Goal: Answer question/provide support

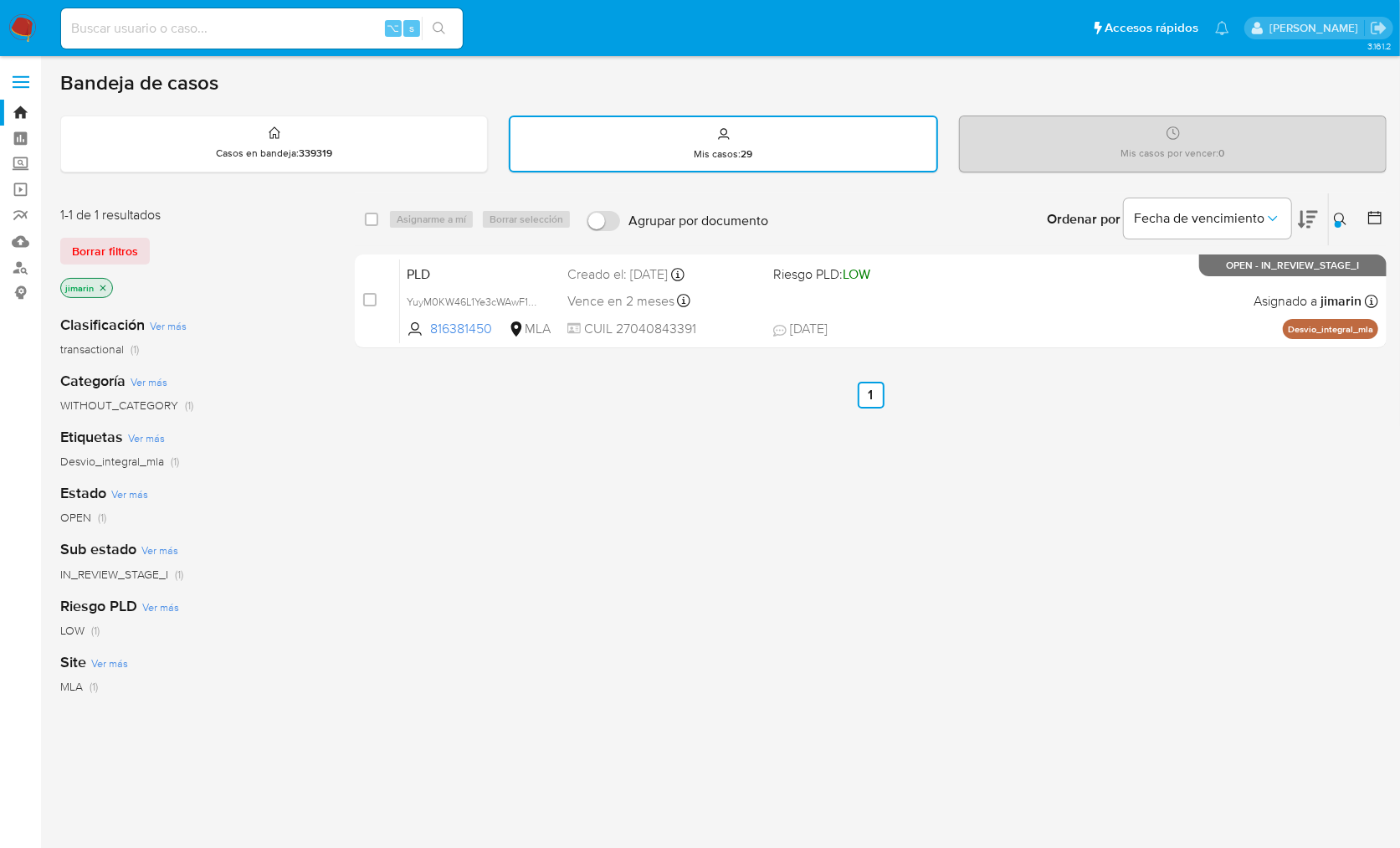
click at [1339, 214] on icon at bounding box center [1340, 219] width 14 height 14
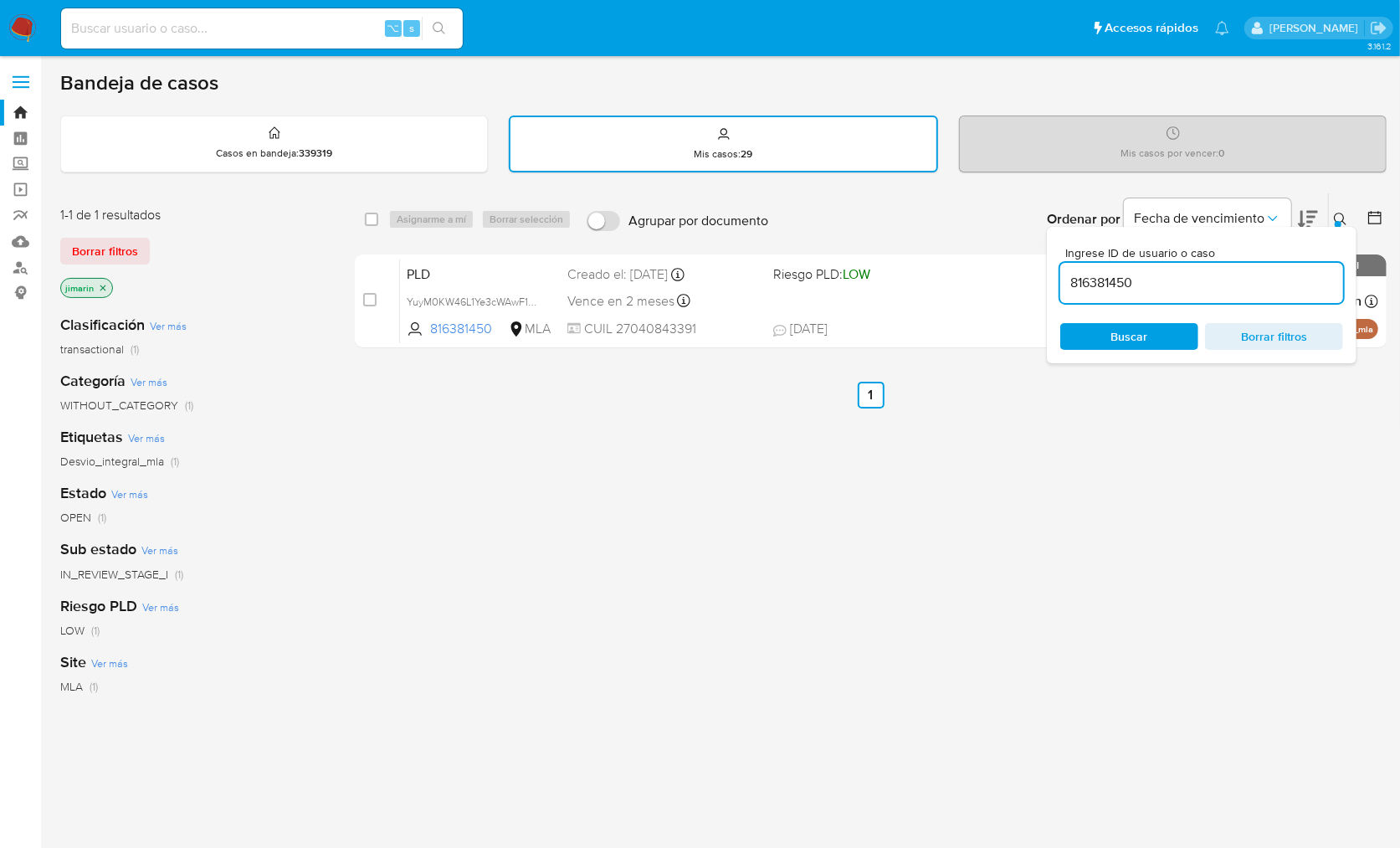
click at [1169, 270] on div "816381450" at bounding box center [1201, 283] width 283 height 40
click at [1161, 303] on div "Ingrese ID de usuario o caso 816381450 Buscar Borrar filtros" at bounding box center [1201, 294] width 310 height 137
click at [1162, 289] on input "816381450" at bounding box center [1201, 283] width 283 height 22
drag, startPoint x: 1162, startPoint y: 289, endPoint x: 1184, endPoint y: 292, distance: 22.2
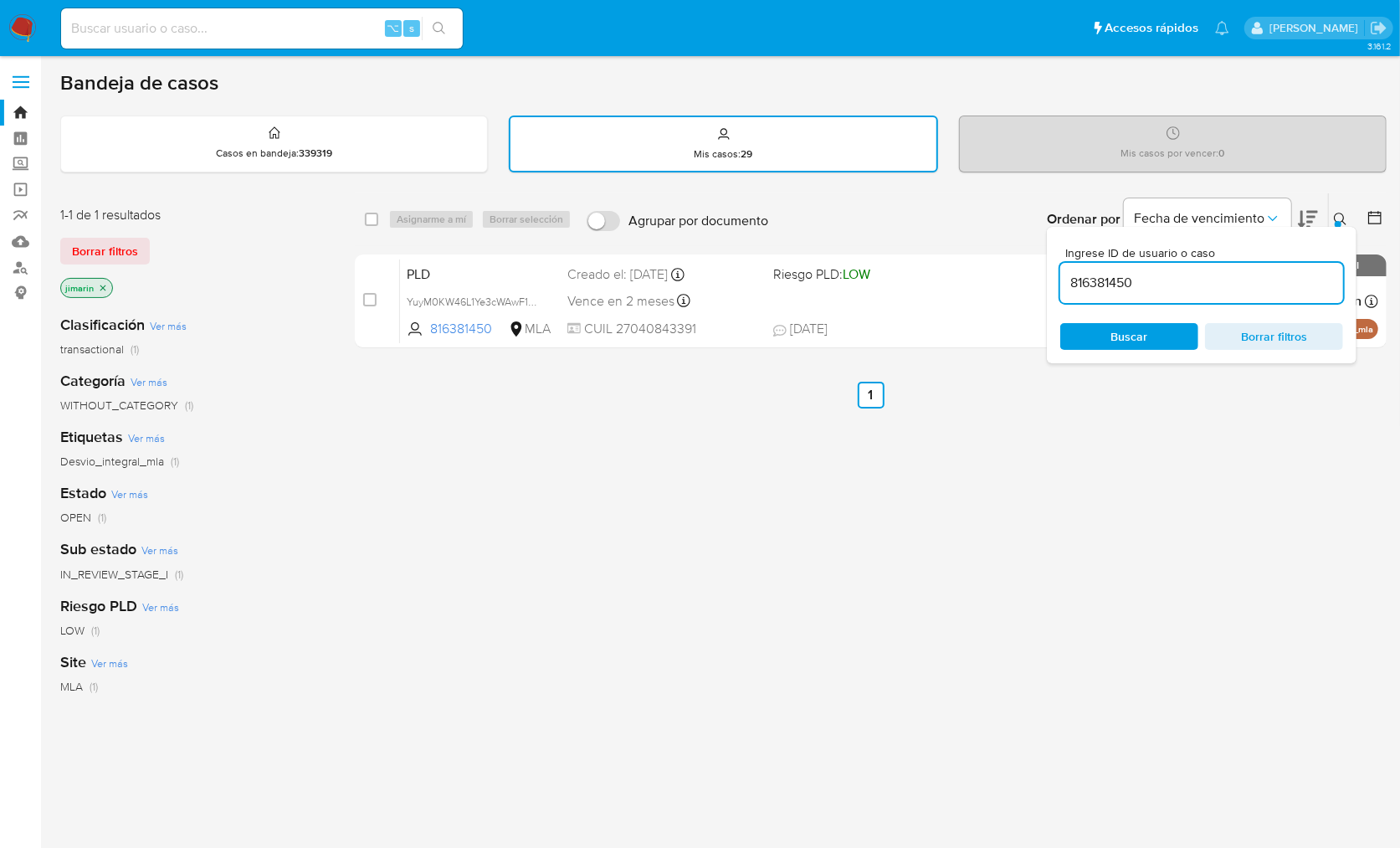
click at [1163, 289] on input "816381450" at bounding box center [1201, 283] width 283 height 22
paste input "1089308761"
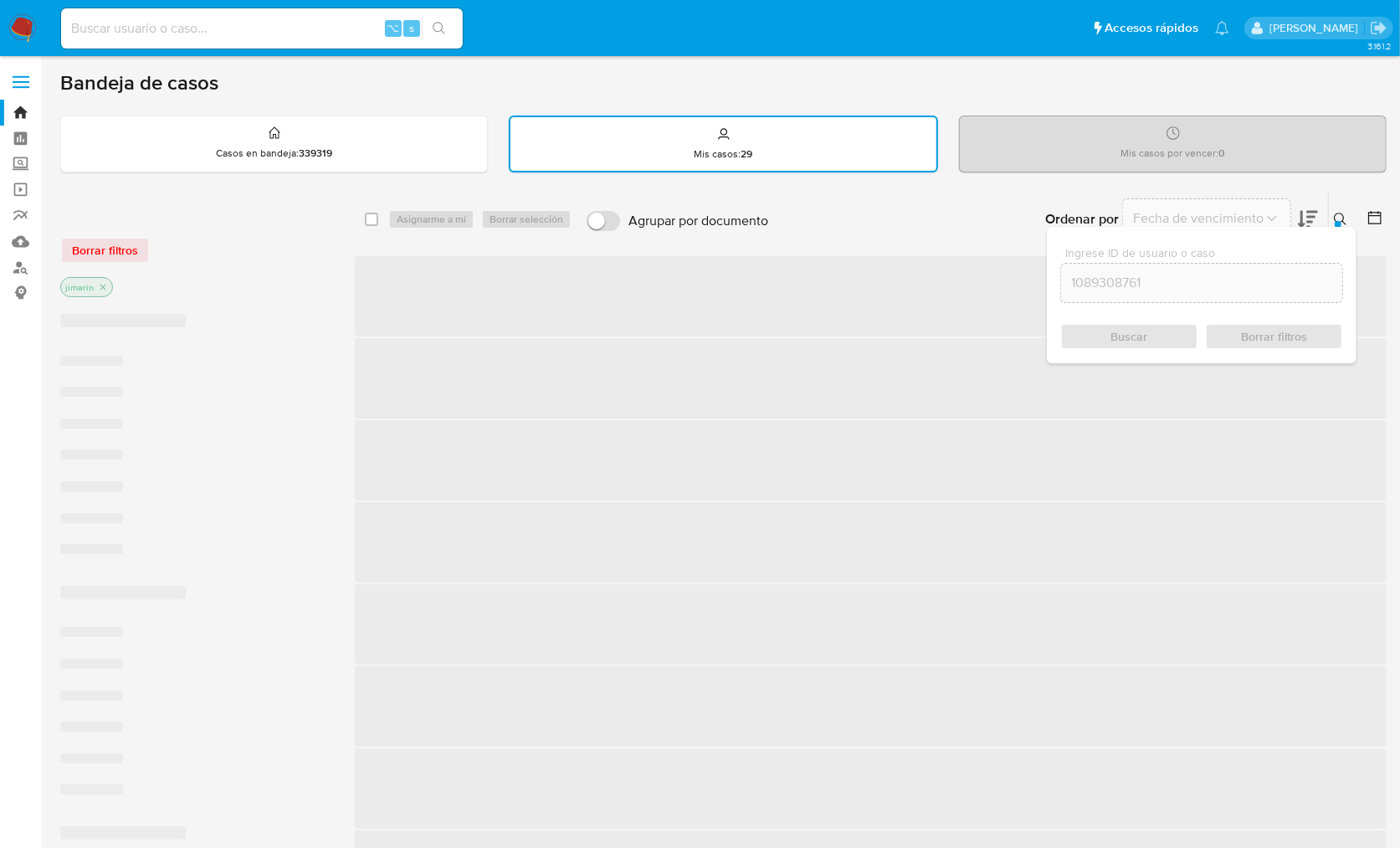
click at [1342, 216] on icon at bounding box center [1340, 219] width 14 height 14
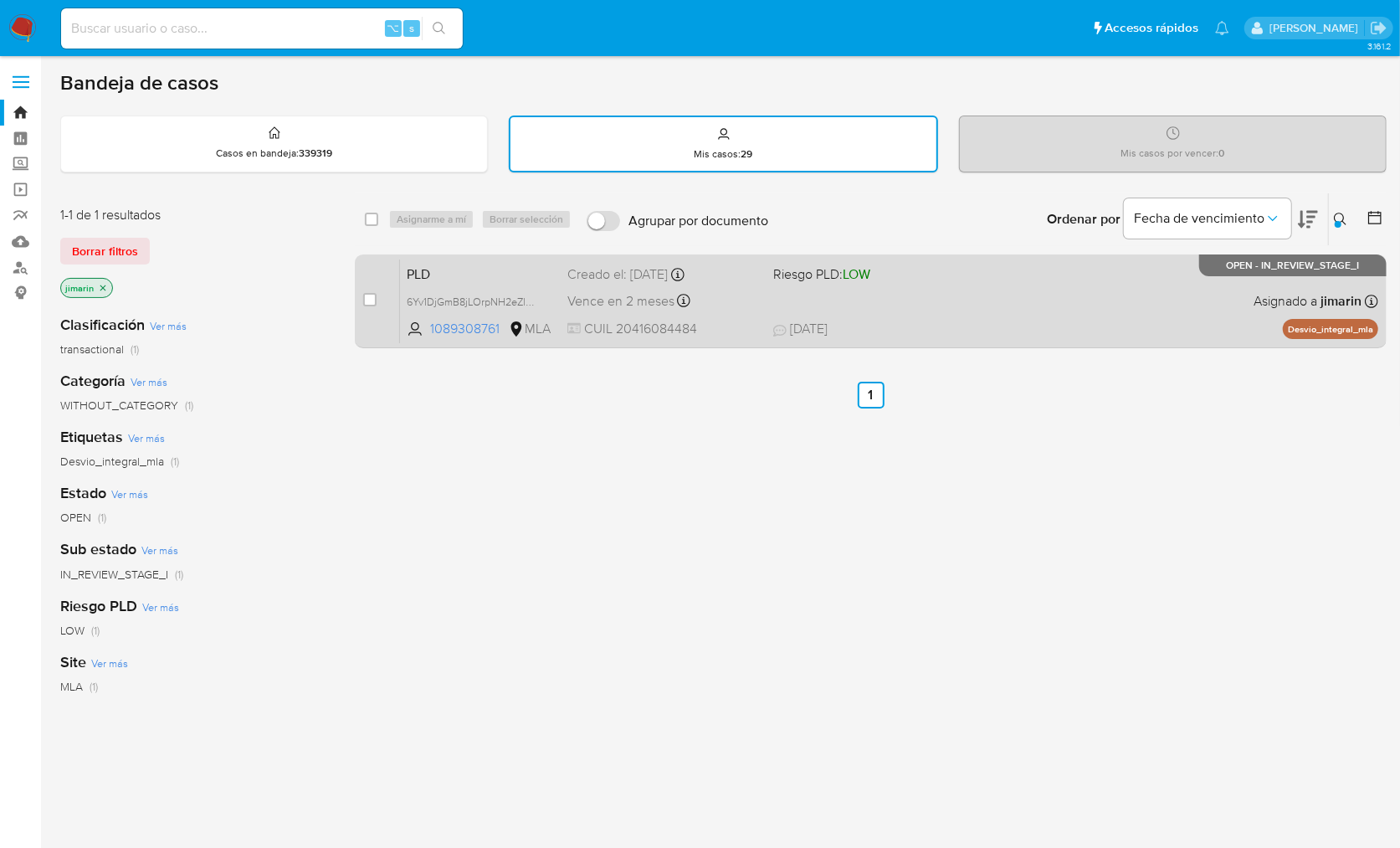
click at [1208, 300] on div "PLD 6Yv1DjGmB8jLOrpNH2eZlBto 1089308761 MLA Riesgo PLD: LOW Creado el: 12/09/20…" at bounding box center [888, 301] width 978 height 84
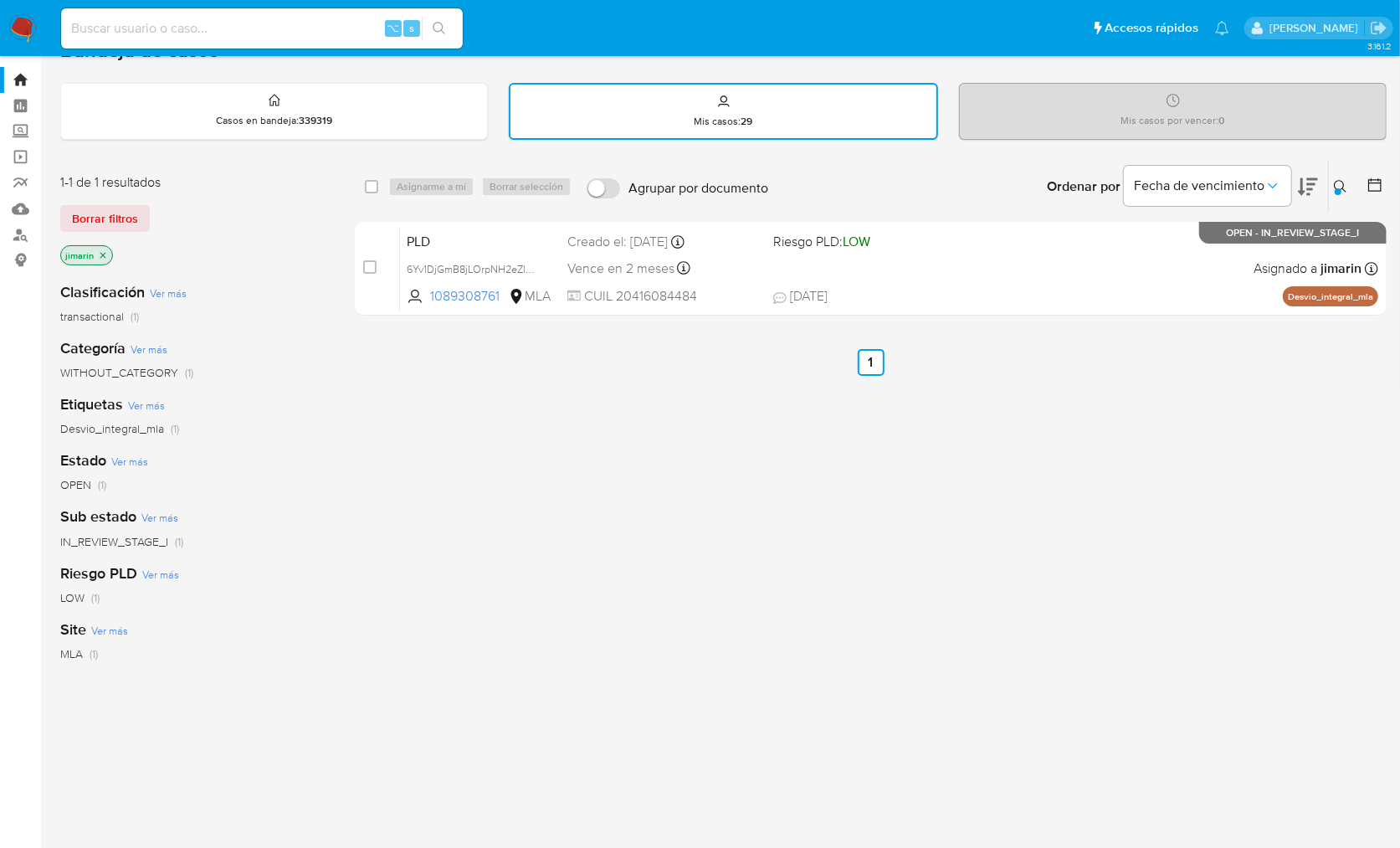
scroll to position [44, 0]
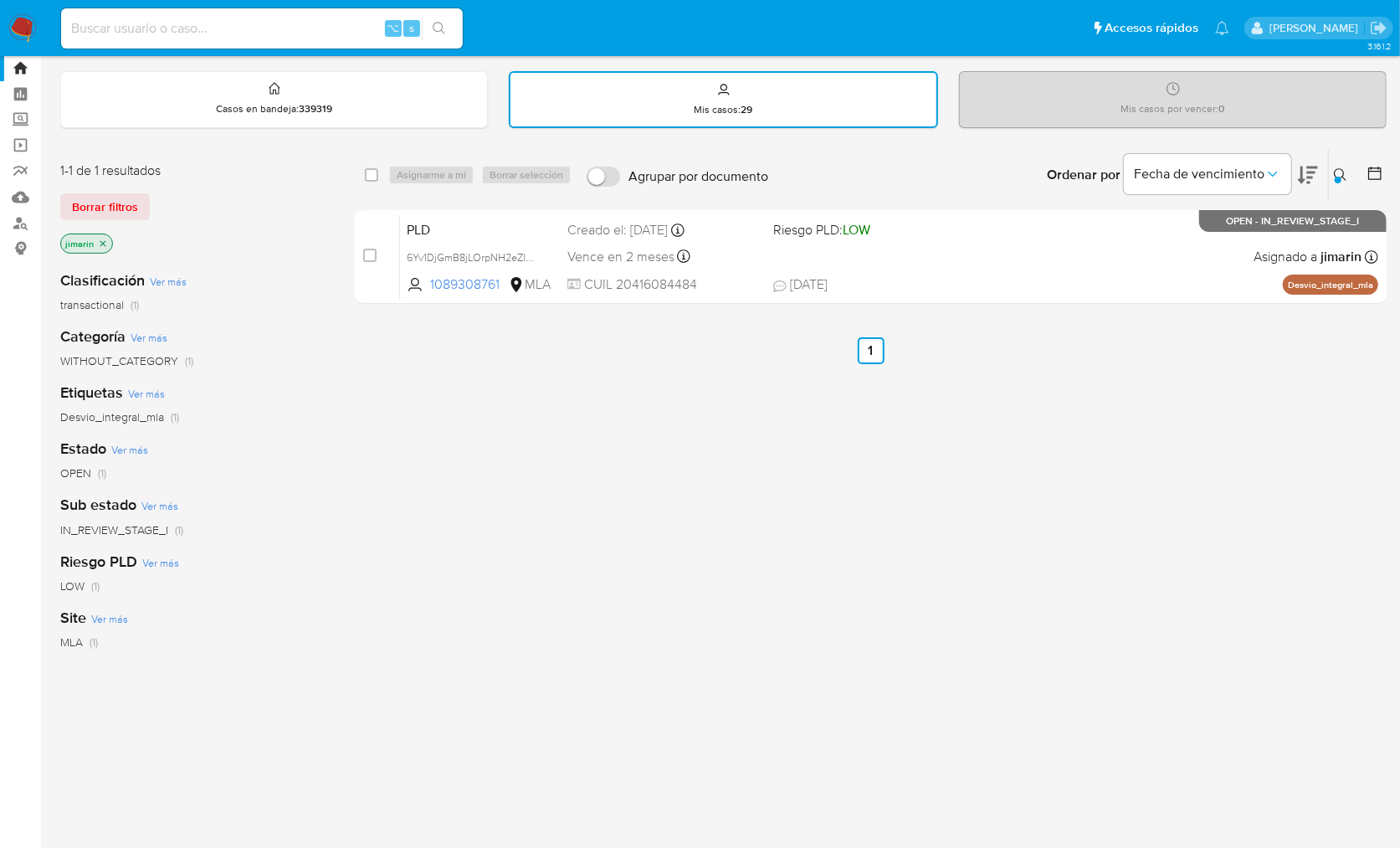
click at [1339, 169] on icon at bounding box center [1340, 175] width 14 height 14
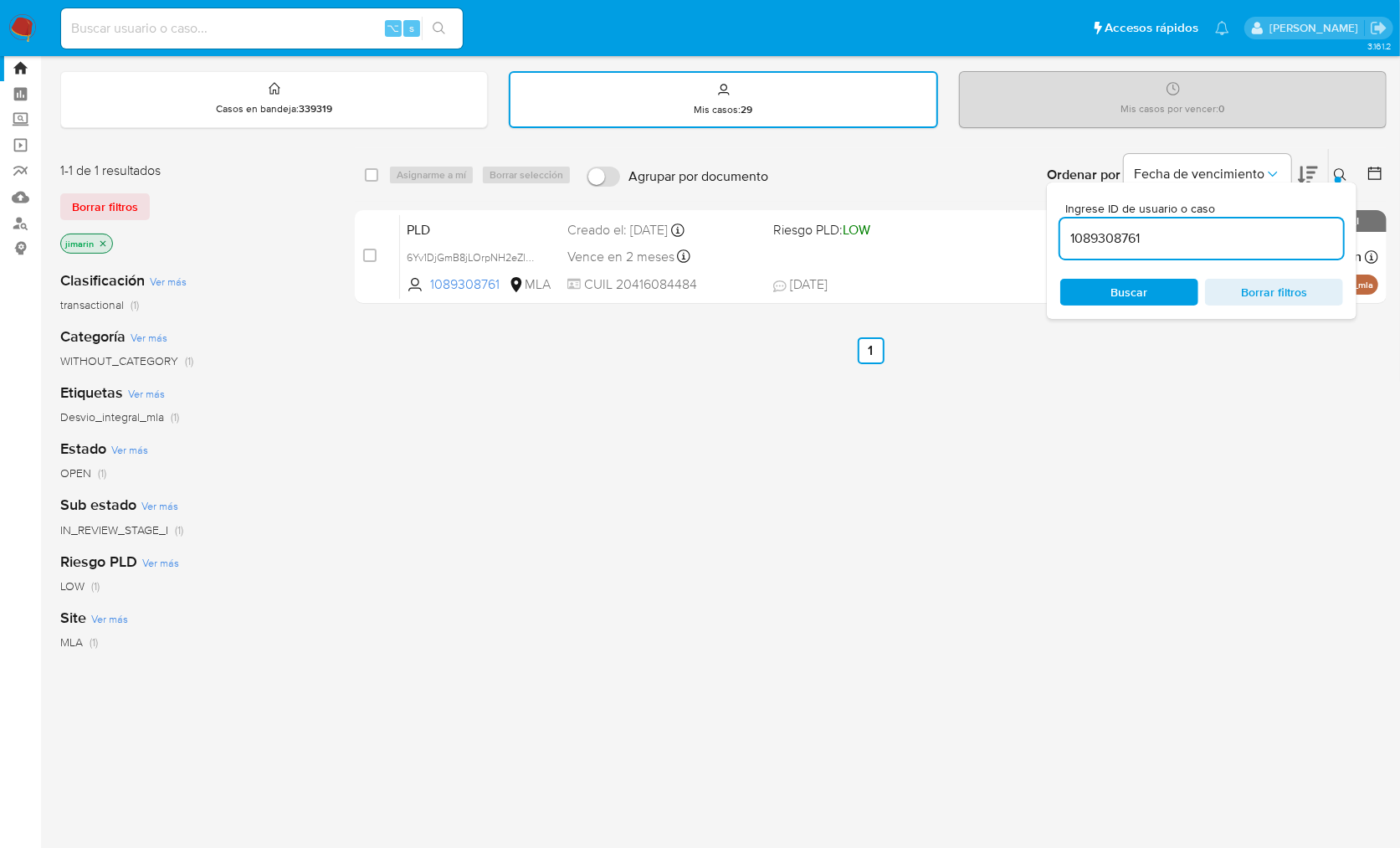
click at [1216, 230] on input "1089308761" at bounding box center [1201, 238] width 283 height 22
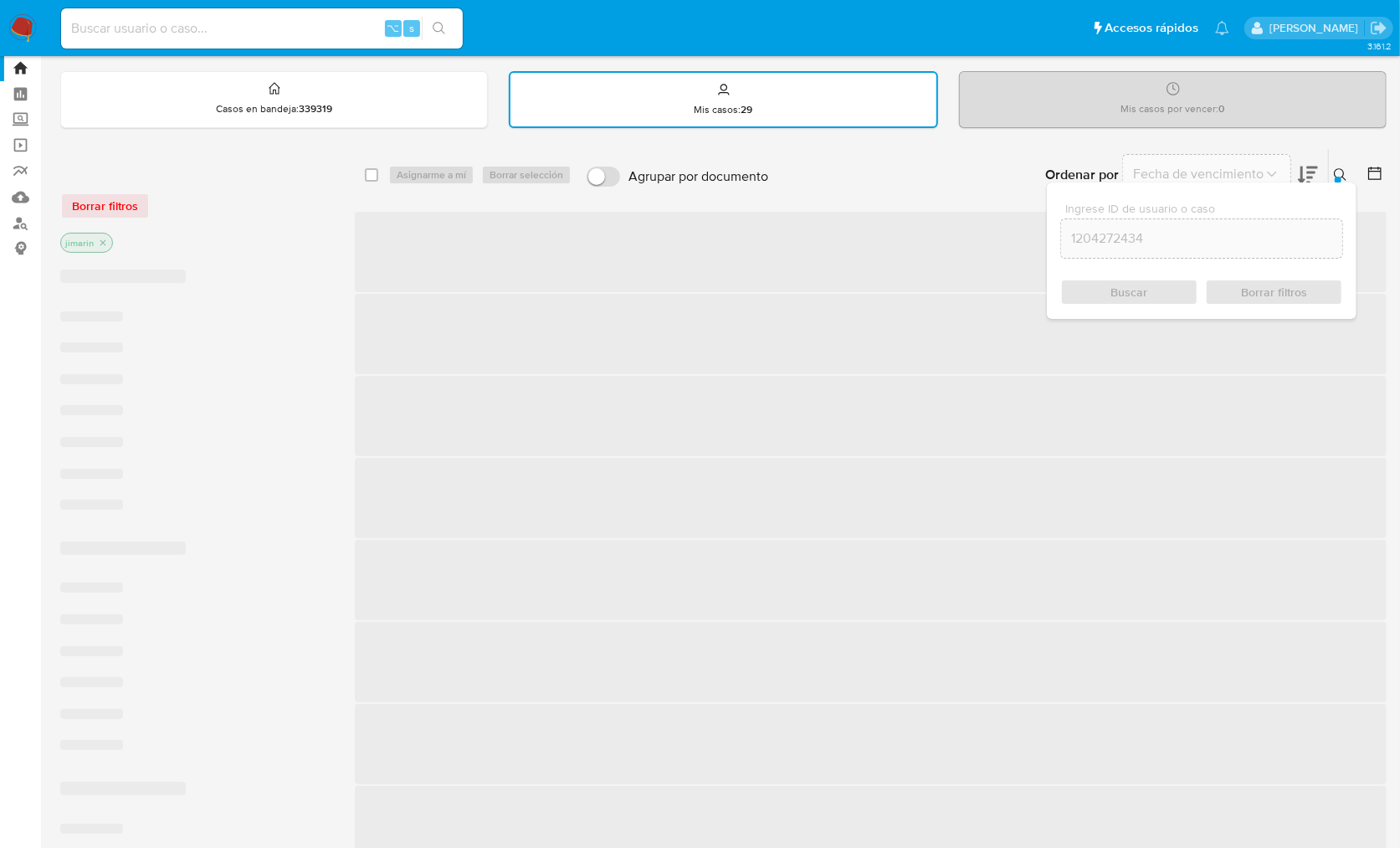
click at [1341, 170] on icon at bounding box center [1340, 175] width 14 height 14
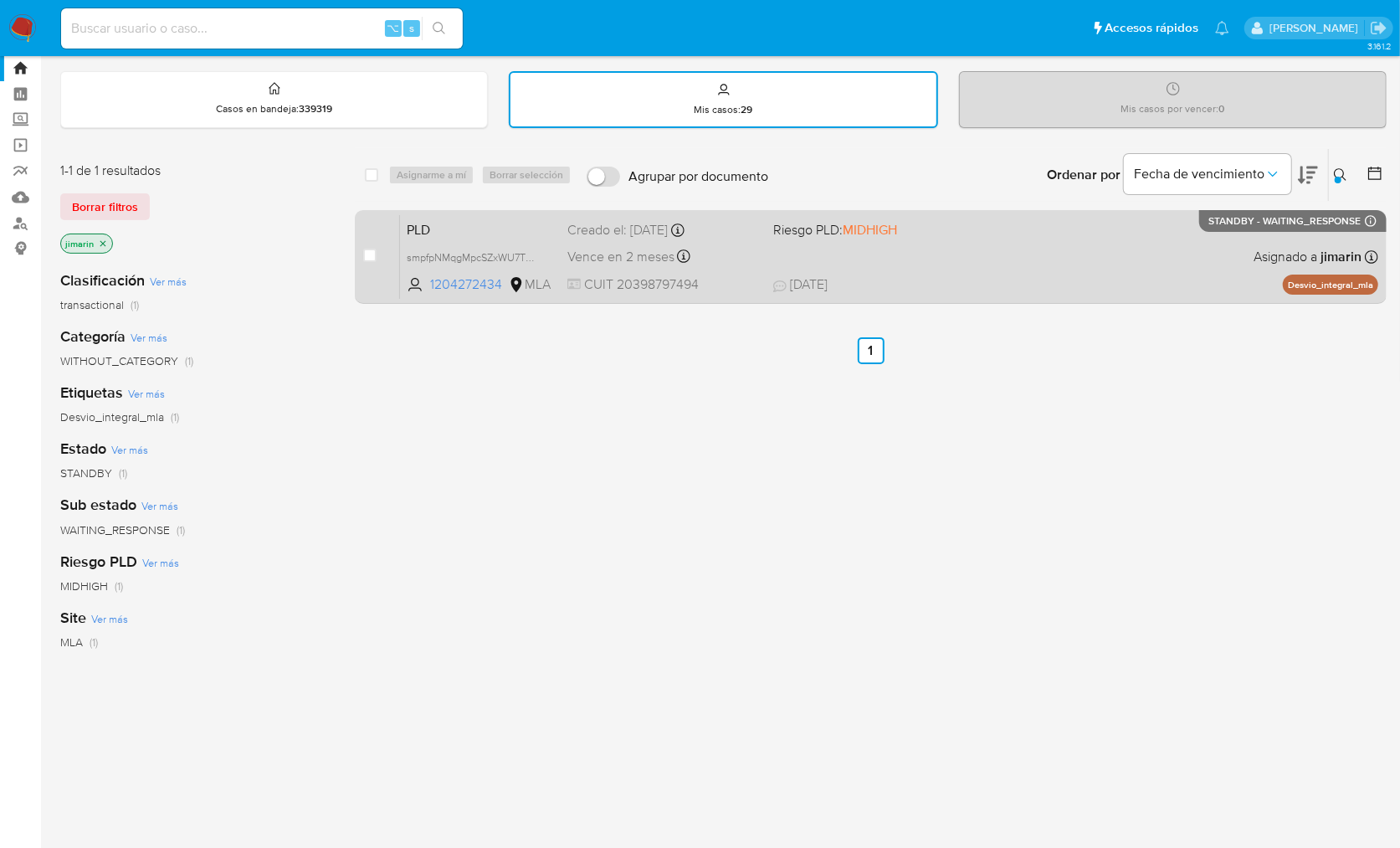
click at [1217, 246] on div "PLD smpfpNMqgMpcSZxWU7TQ3tWM 1204272434 MLA Riesgo PLD: MIDHIGH Creado el: 12/0…" at bounding box center [888, 257] width 978 height 84
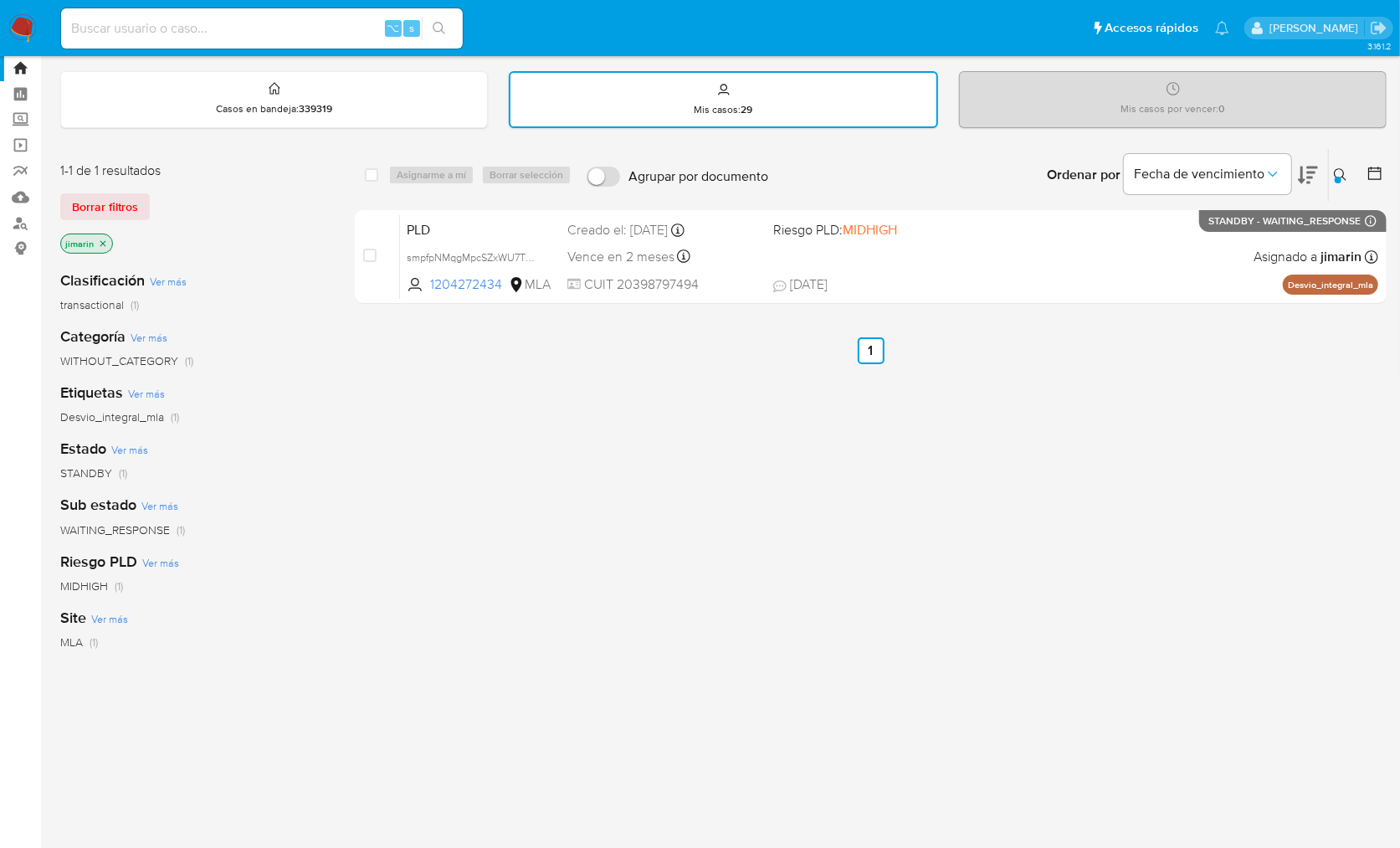
click at [1340, 175] on icon at bounding box center [1340, 175] width 14 height 14
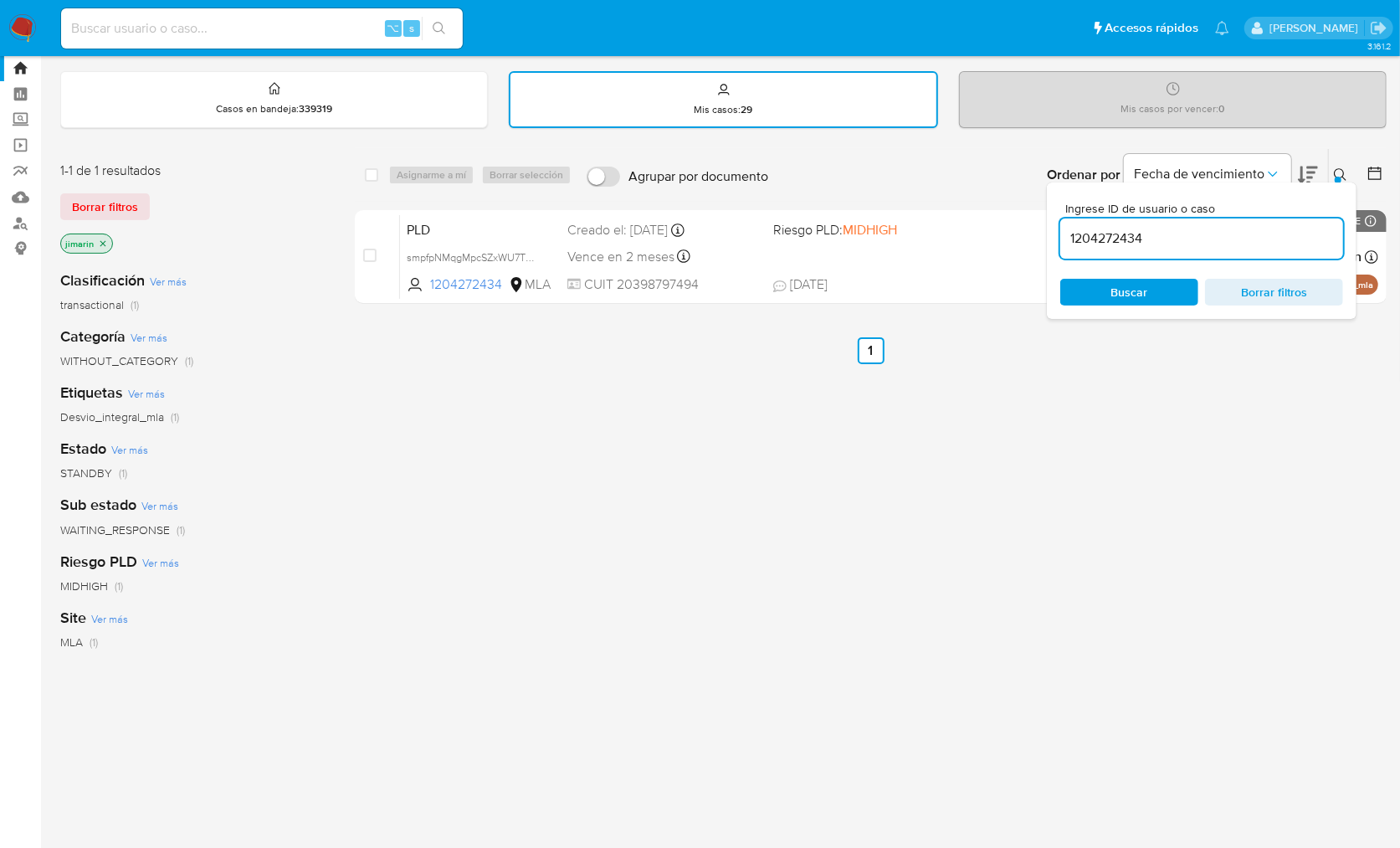
click at [1205, 247] on input "1204272434" at bounding box center [1201, 238] width 283 height 22
type input "126466299"
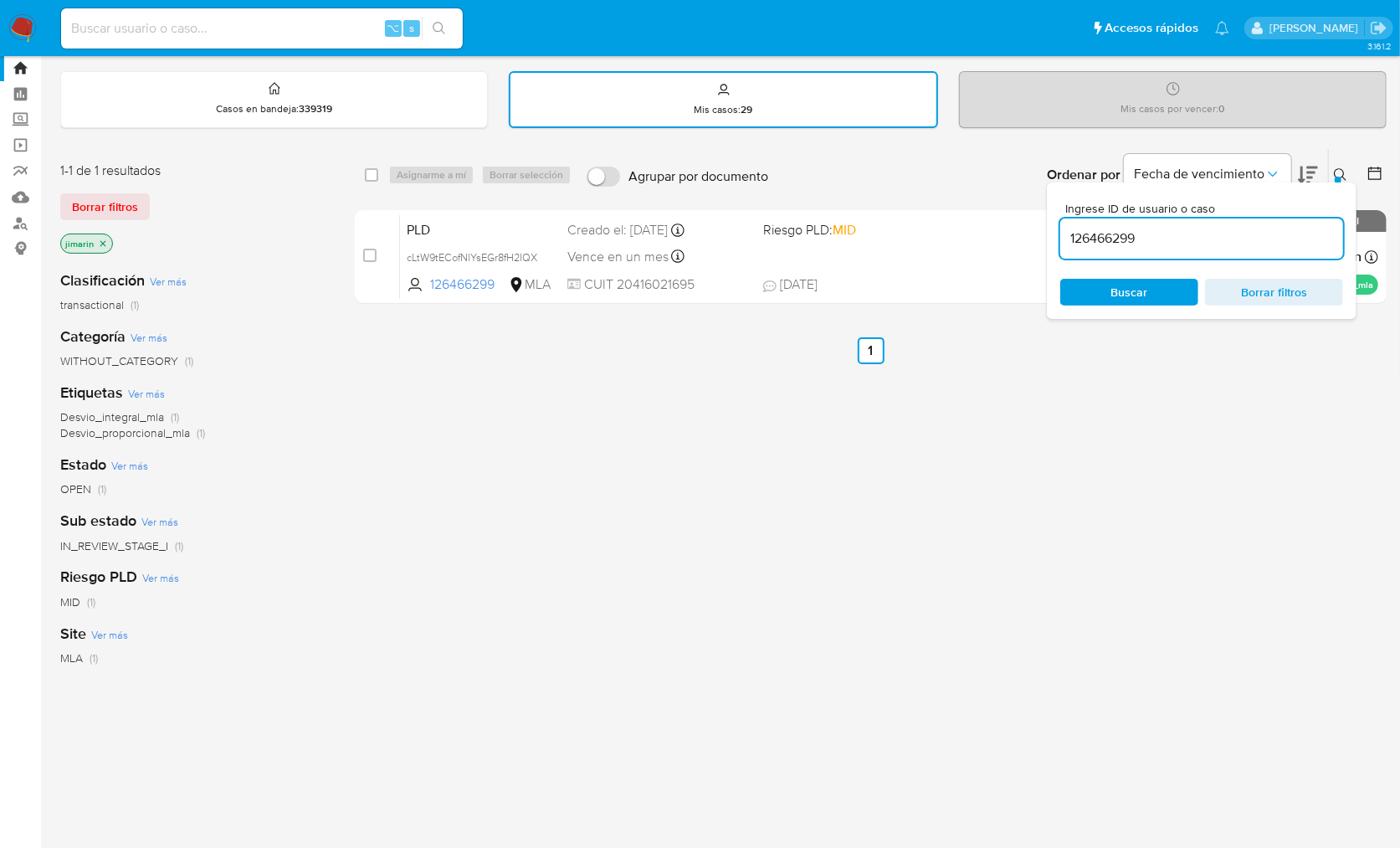
click at [1342, 169] on icon at bounding box center [1340, 175] width 14 height 14
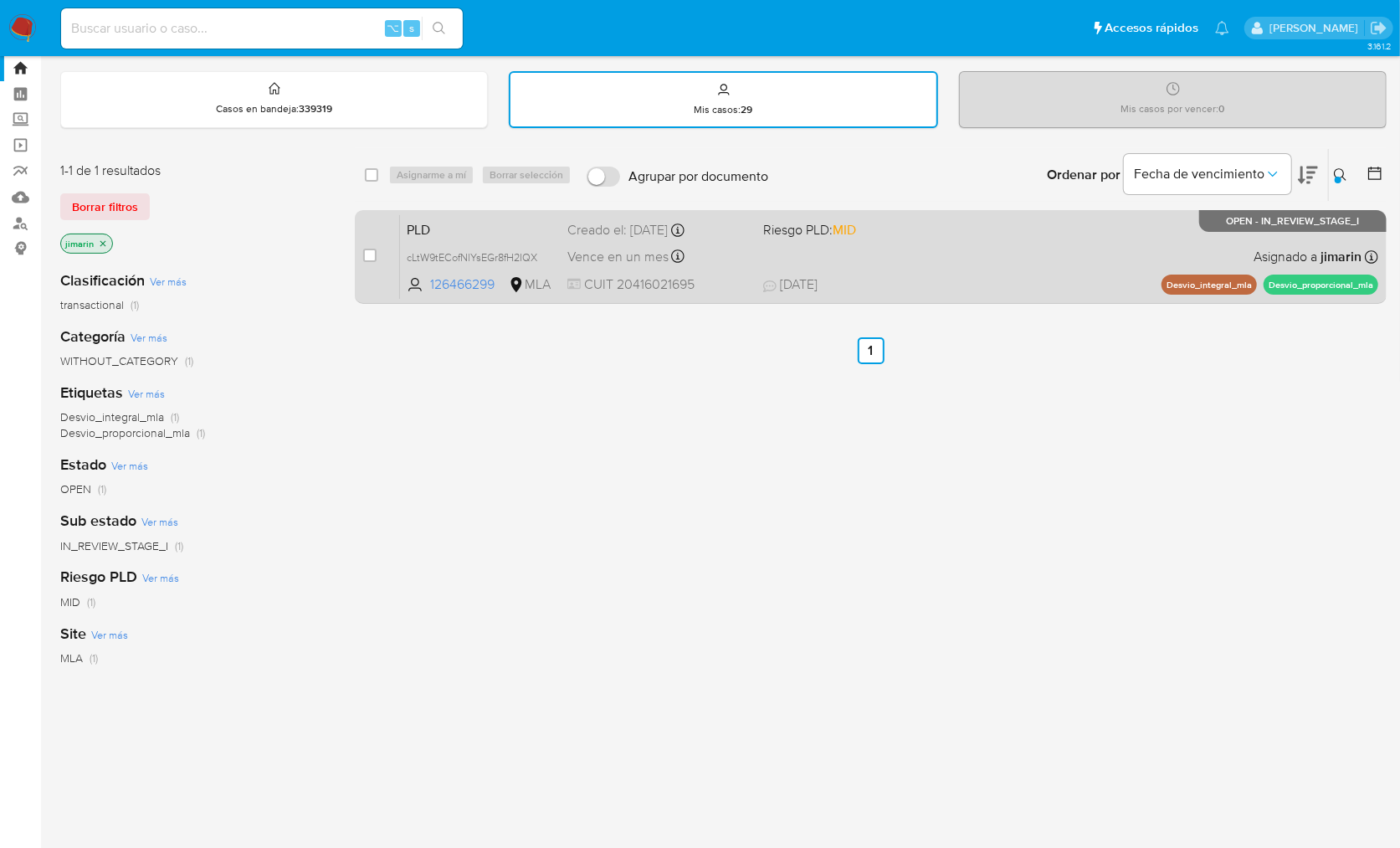
click at [1154, 258] on div "PLD cLtW9tECofNlYsEGr8fH2IQX 126466299 MLA Riesgo PLD: MID Creado el: 12/09/202…" at bounding box center [888, 257] width 978 height 84
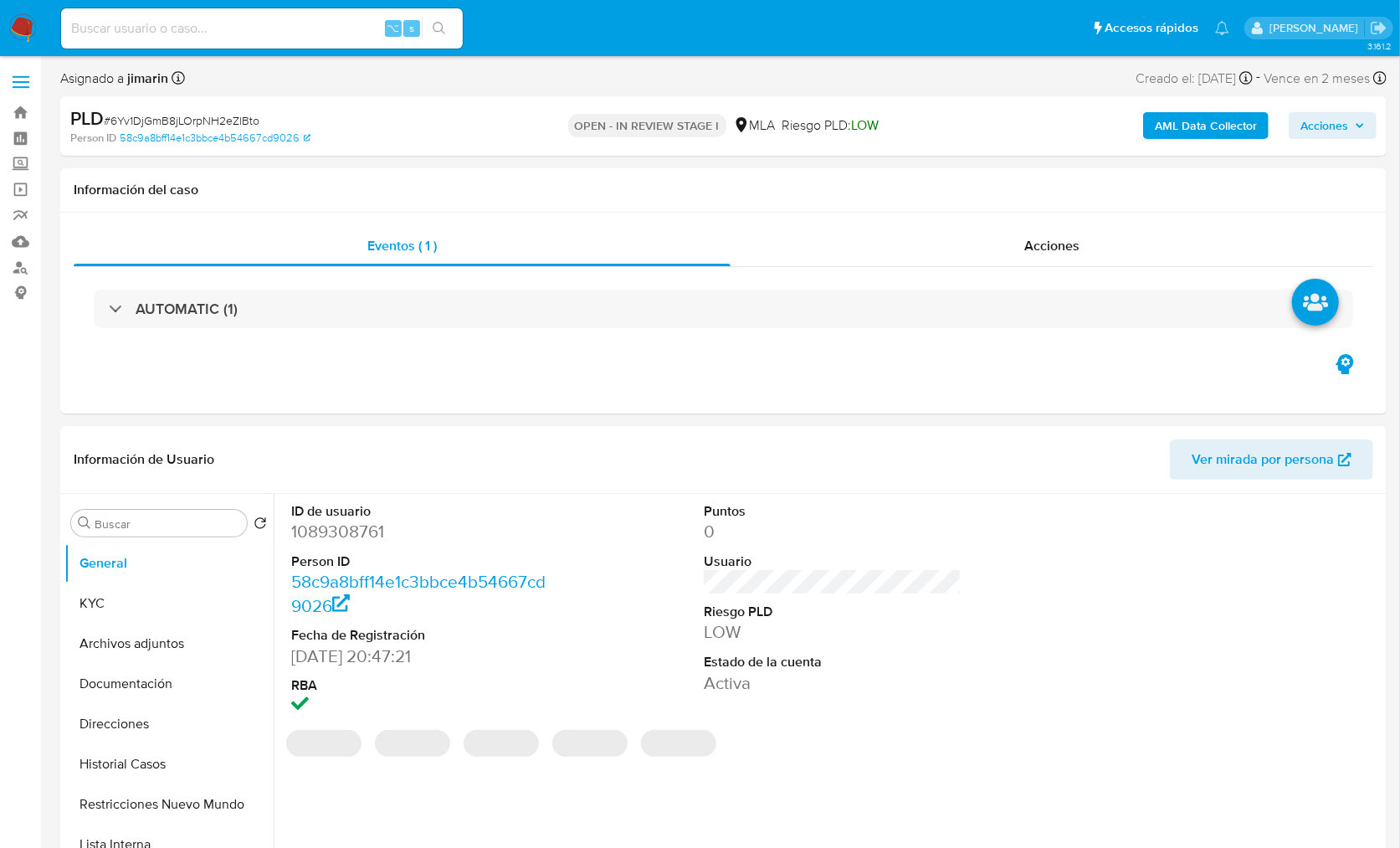
select select "10"
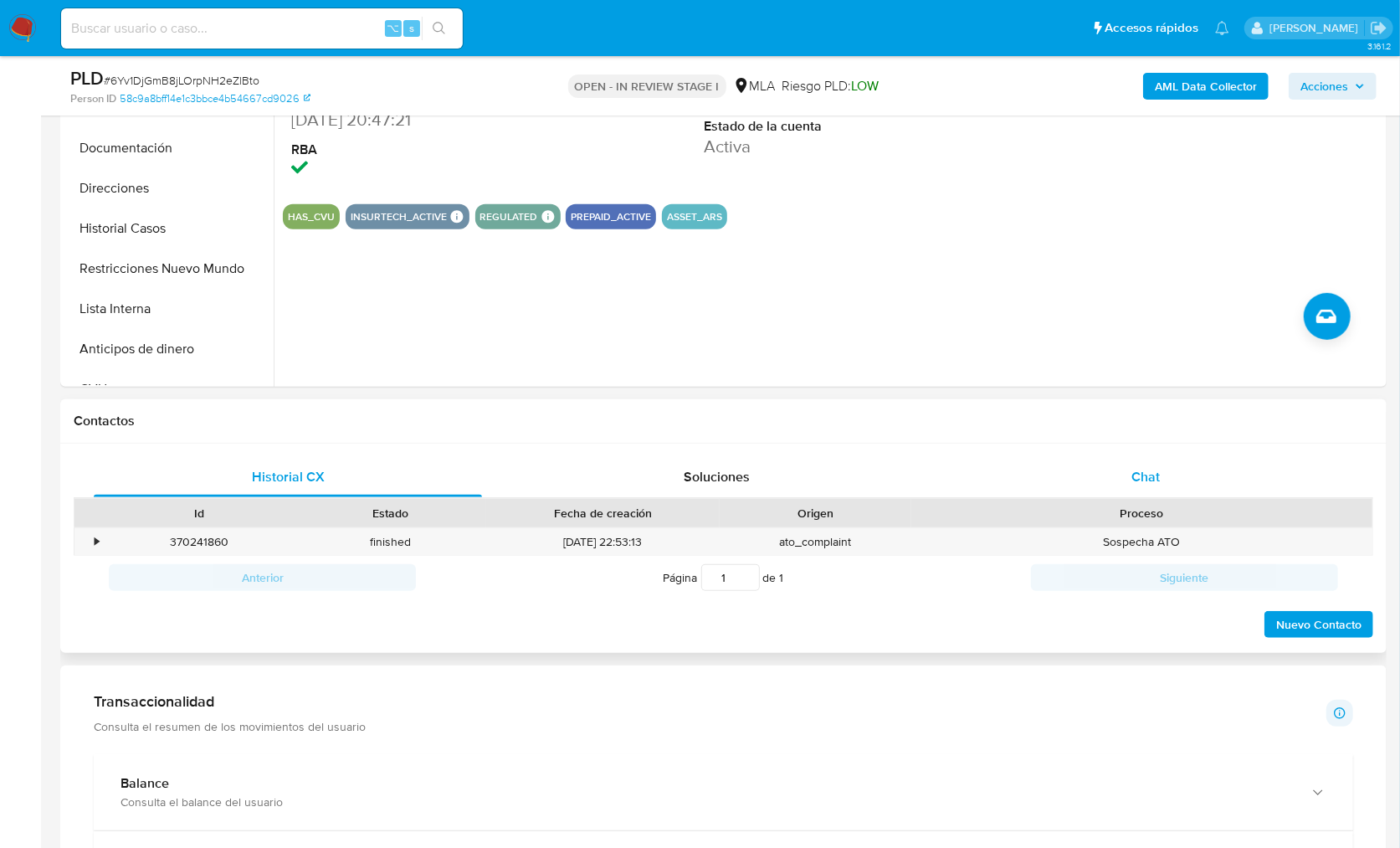
click at [1175, 463] on div "Chat" at bounding box center [1145, 478] width 388 height 40
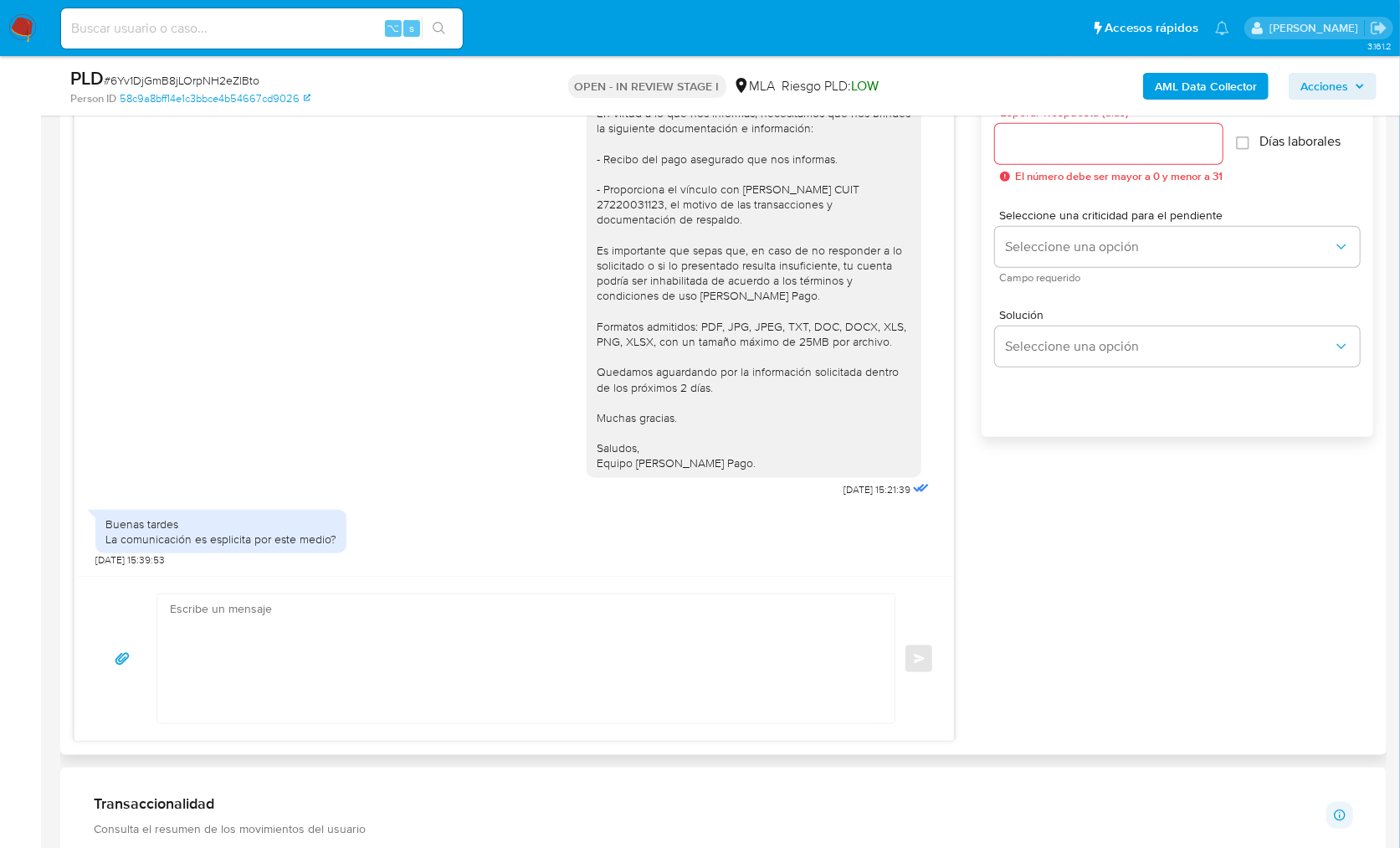
scroll to position [602, 0]
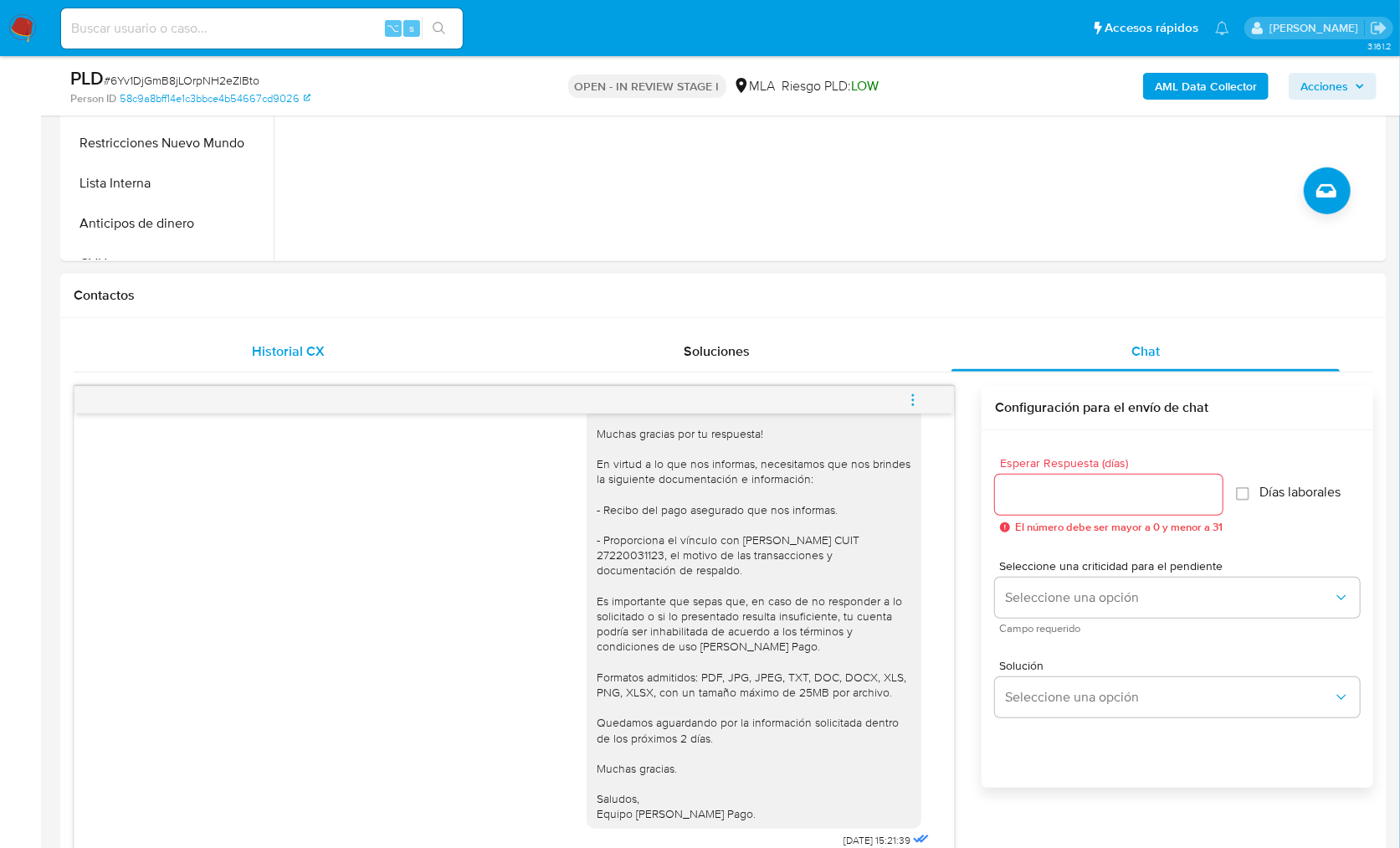
click at [348, 332] on div "Historial CX" at bounding box center [288, 352] width 388 height 40
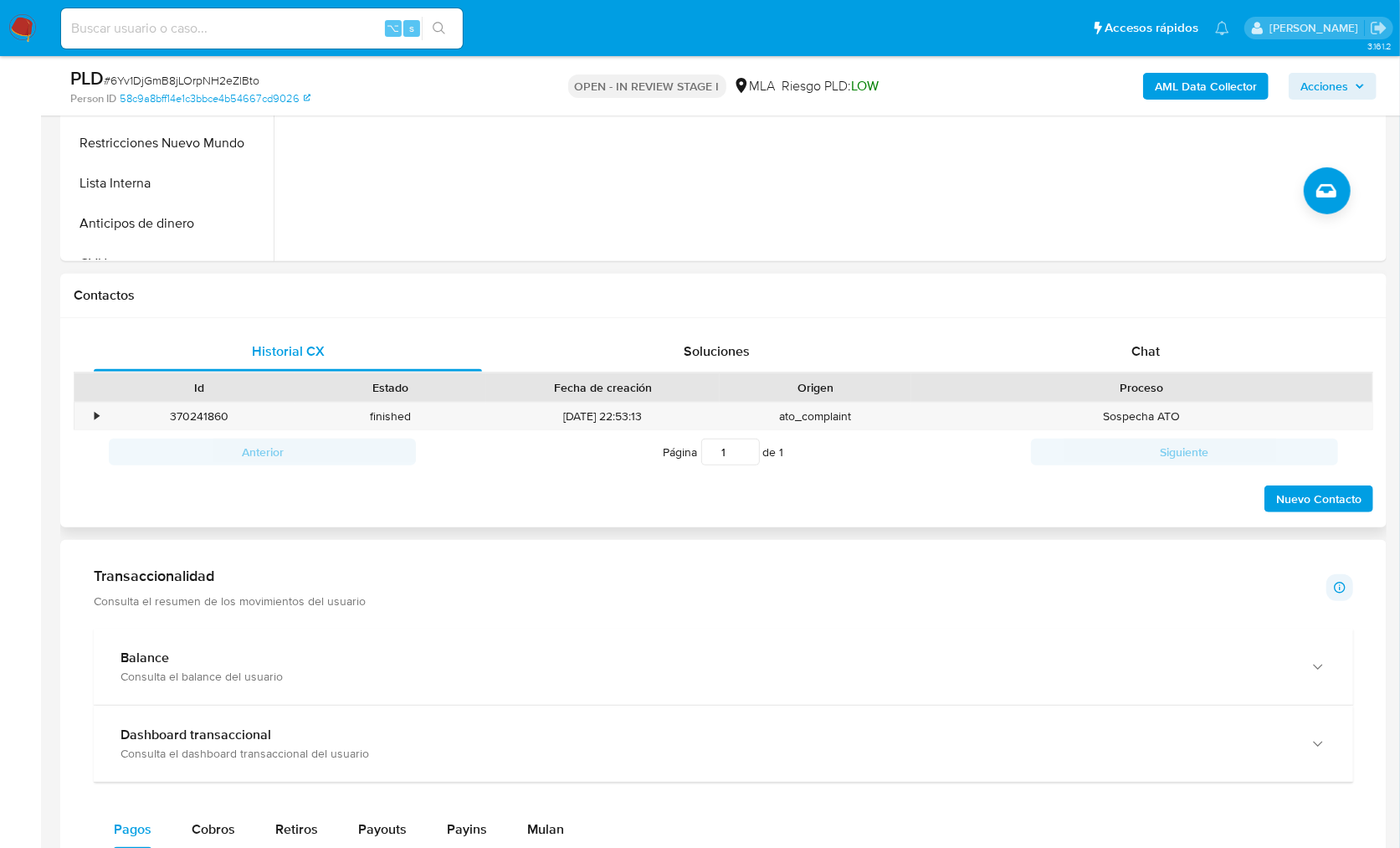
click at [1111, 327] on div "Historial CX Soluciones Chat Id Estado Fecha de creación Origen Proceso • 37024…" at bounding box center [723, 423] width 1326 height 210
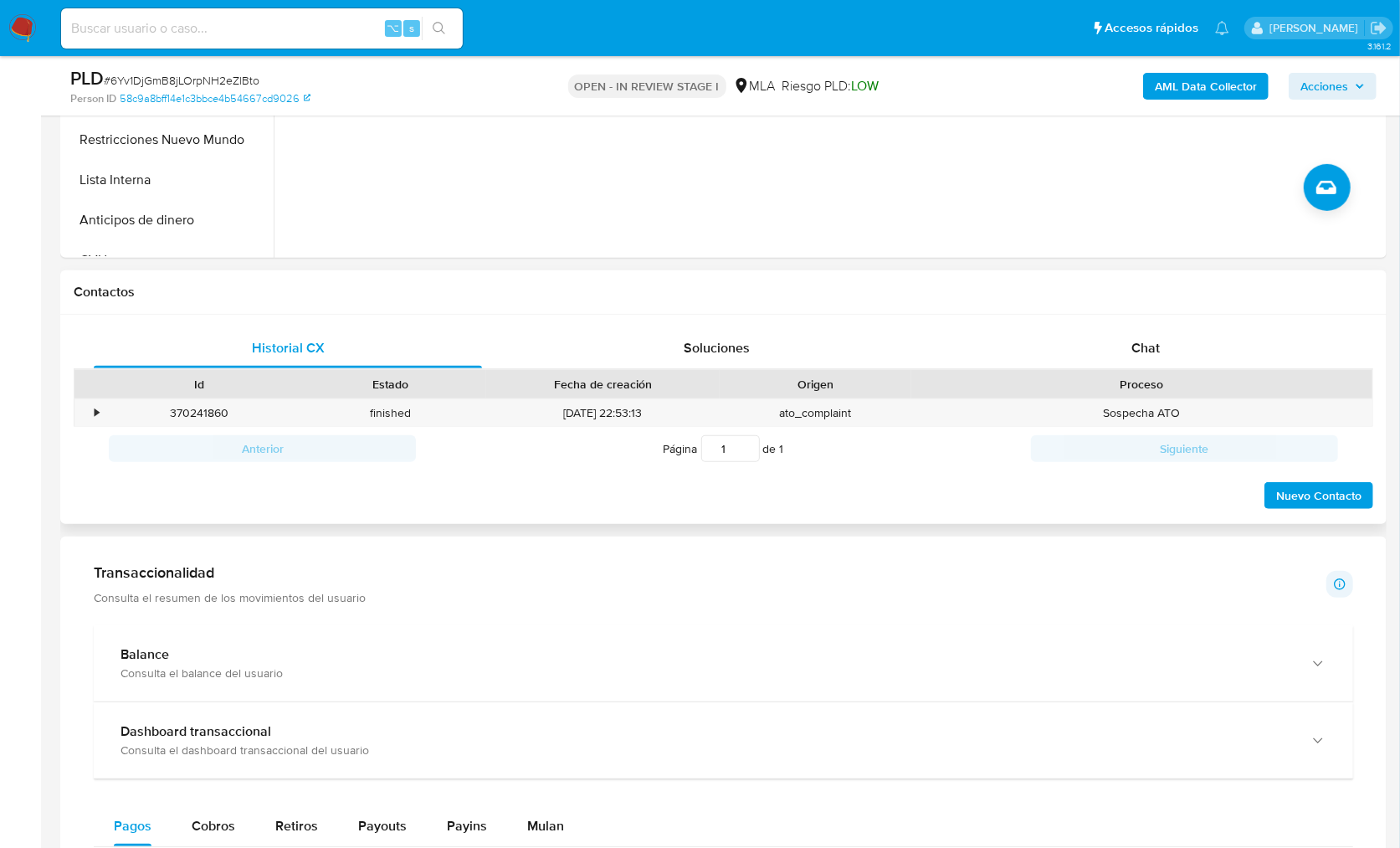
scroll to position [606, 0]
click at [1141, 371] on div "Proceso" at bounding box center [1141, 383] width 461 height 28
click at [1188, 324] on div "Historial CX Soluciones Chat Id Estado Fecha de creación Origen Proceso • 37024…" at bounding box center [723, 418] width 1326 height 210
click at [1155, 390] on div "Proceso" at bounding box center [1142, 383] width 438 height 17
click at [1160, 354] on div "Chat" at bounding box center [1145, 347] width 388 height 40
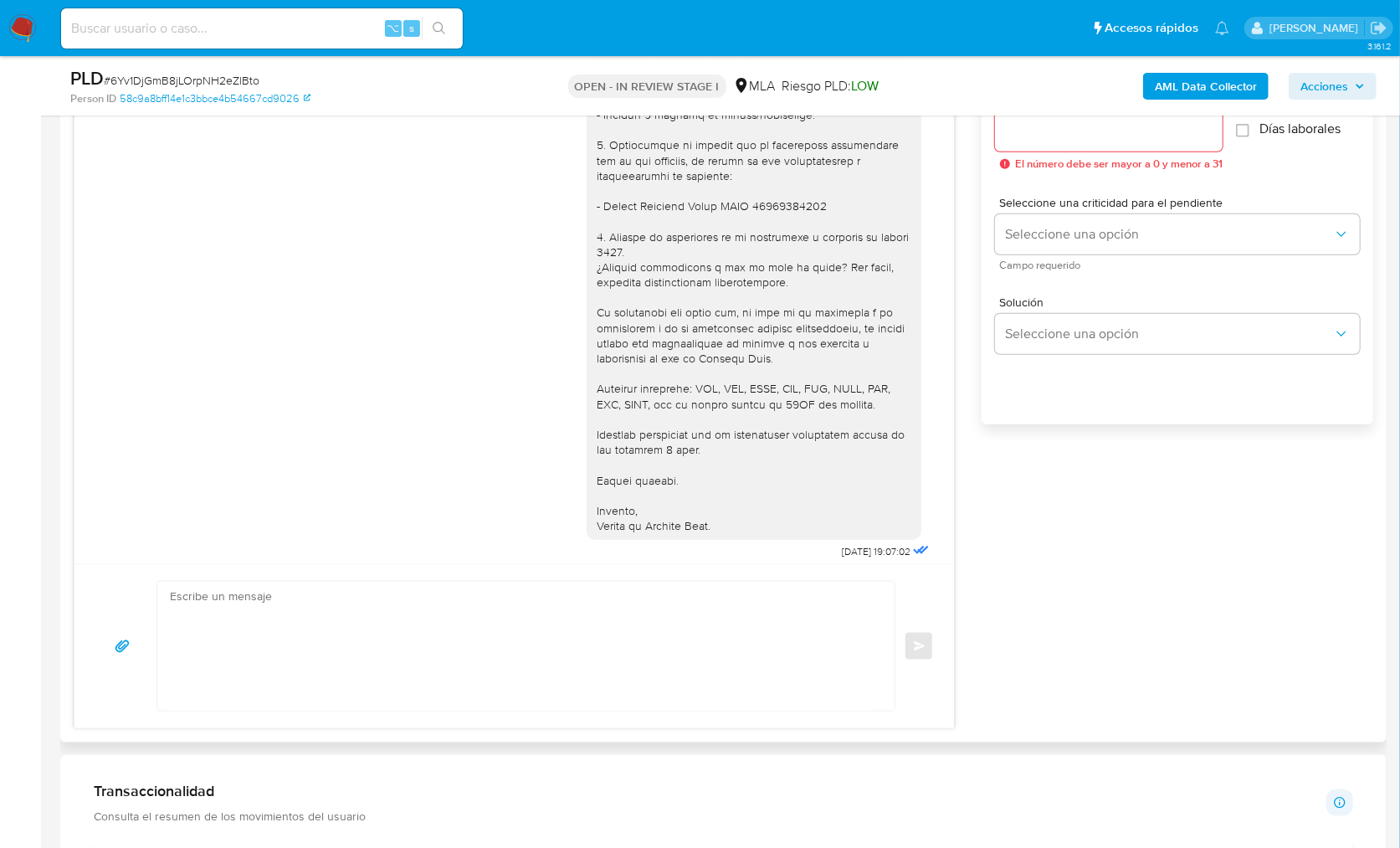
scroll to position [2164, 0]
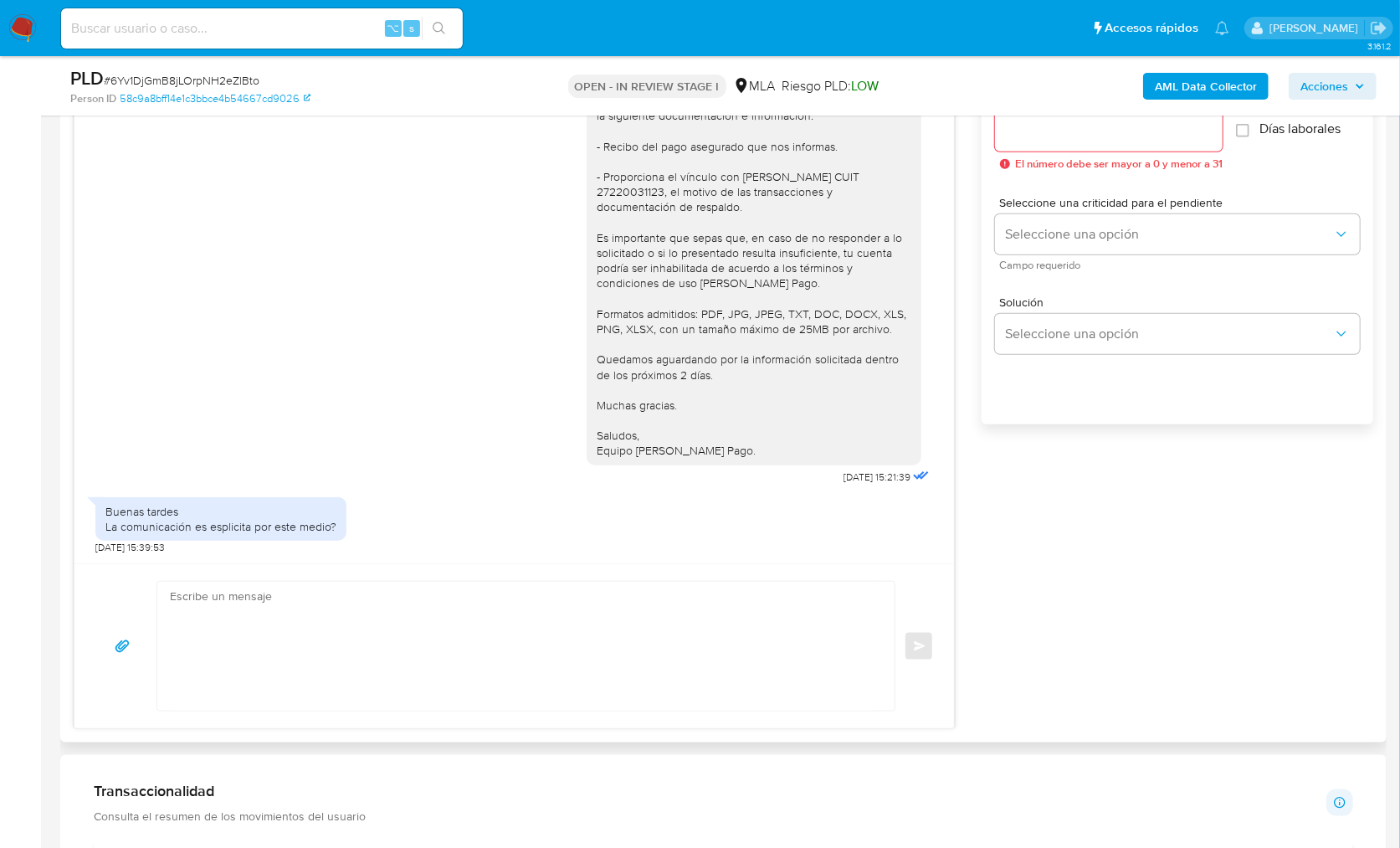
click at [449, 608] on textarea at bounding box center [521, 646] width 704 height 129
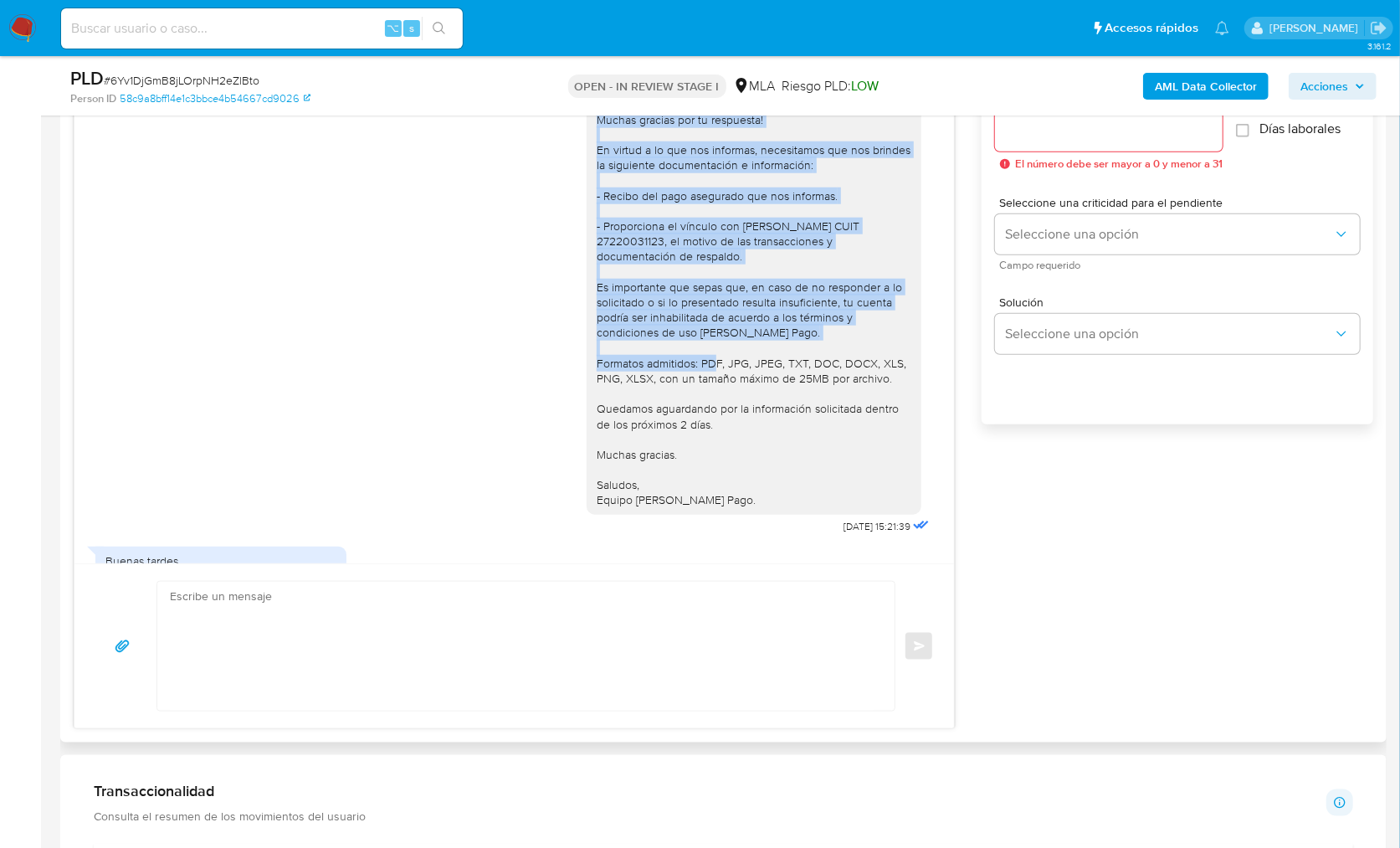
scroll to position [2142, 0]
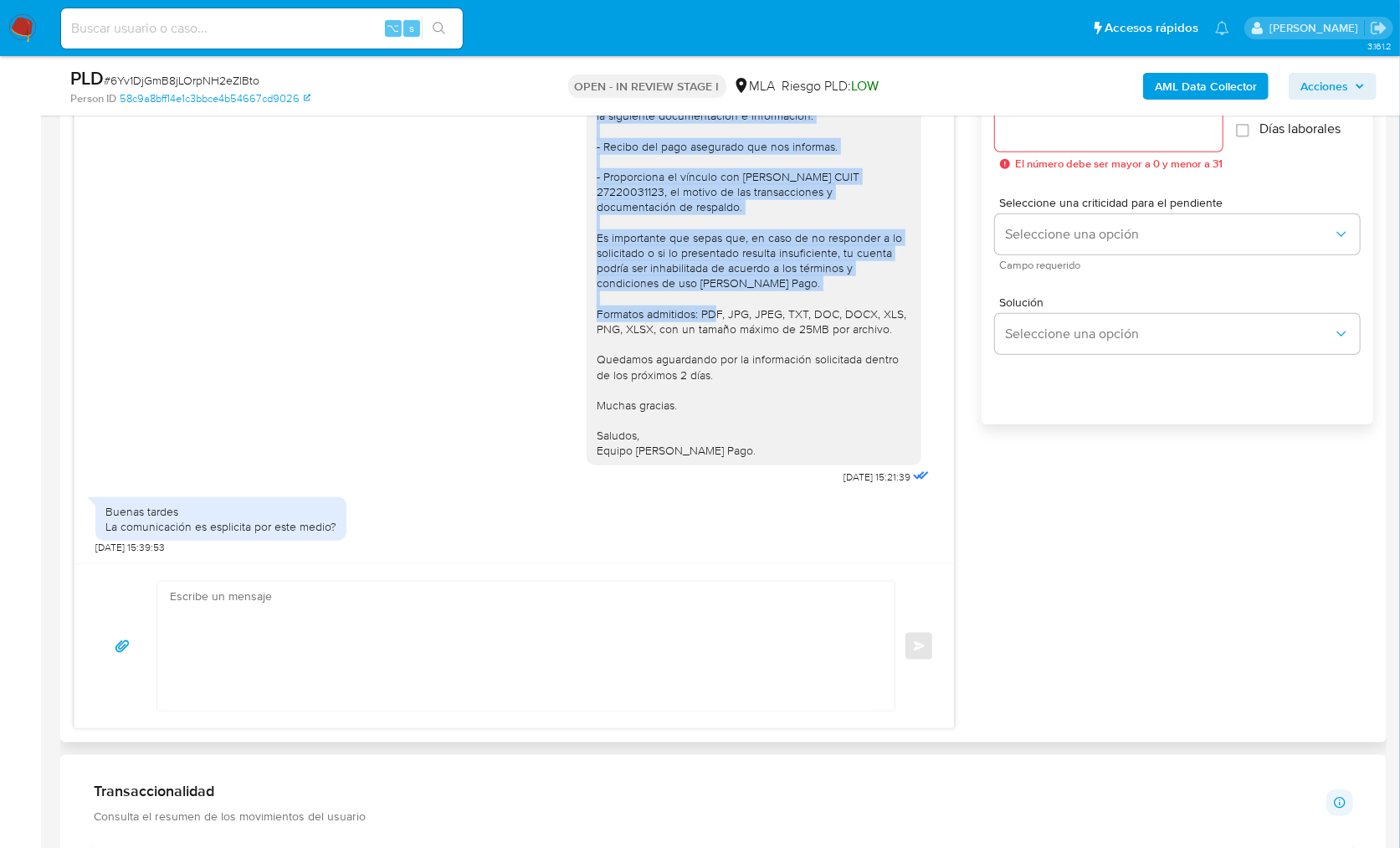
drag, startPoint x: 580, startPoint y: 246, endPoint x: 723, endPoint y: 473, distance: 268.3
click at [723, 457] on div "Hola! Muchas gracias por tu respuesta! En virtud a lo que nos informas, necesit…" at bounding box center [753, 245] width 314 height 426
copy div "Hola! Muchas gracias por tu respuesta! En virtud a lo que nos informas, necesit…"
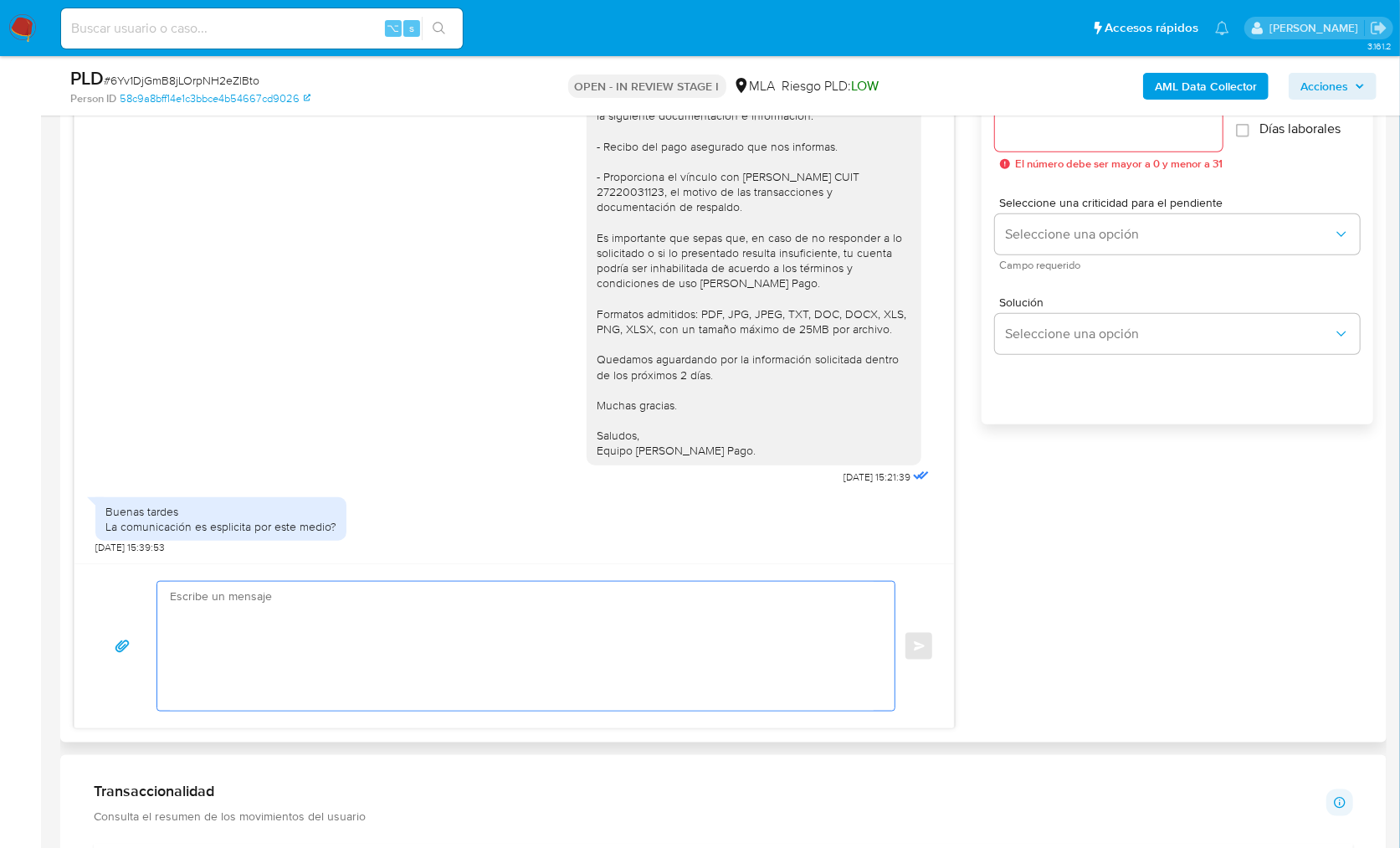
click at [523, 591] on textarea at bounding box center [521, 646] width 704 height 129
paste textarea "Hola! Muchas gracias por tu respuesta! En virtud a lo que nos informas, necesit…"
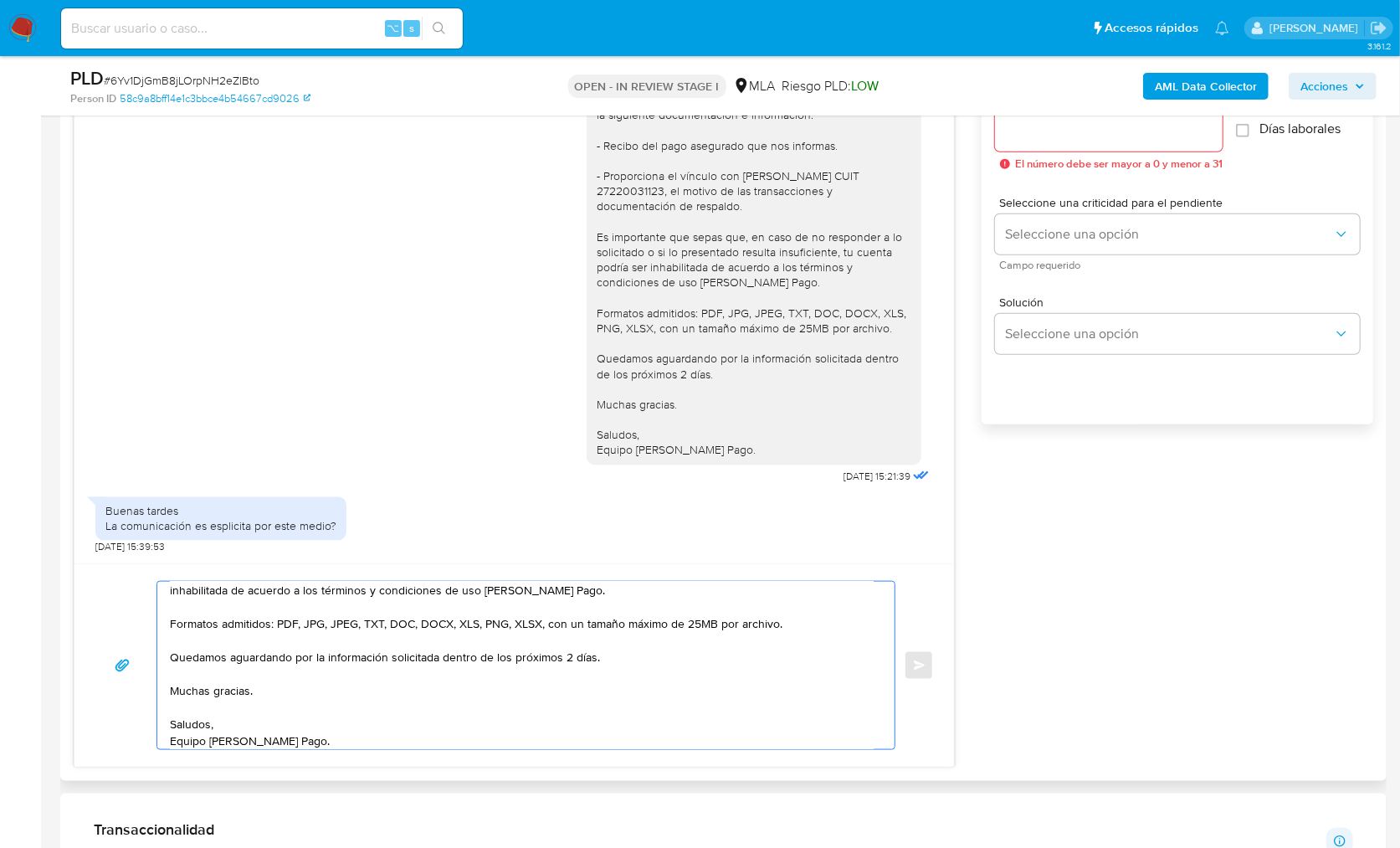
scroll to position [0, 0]
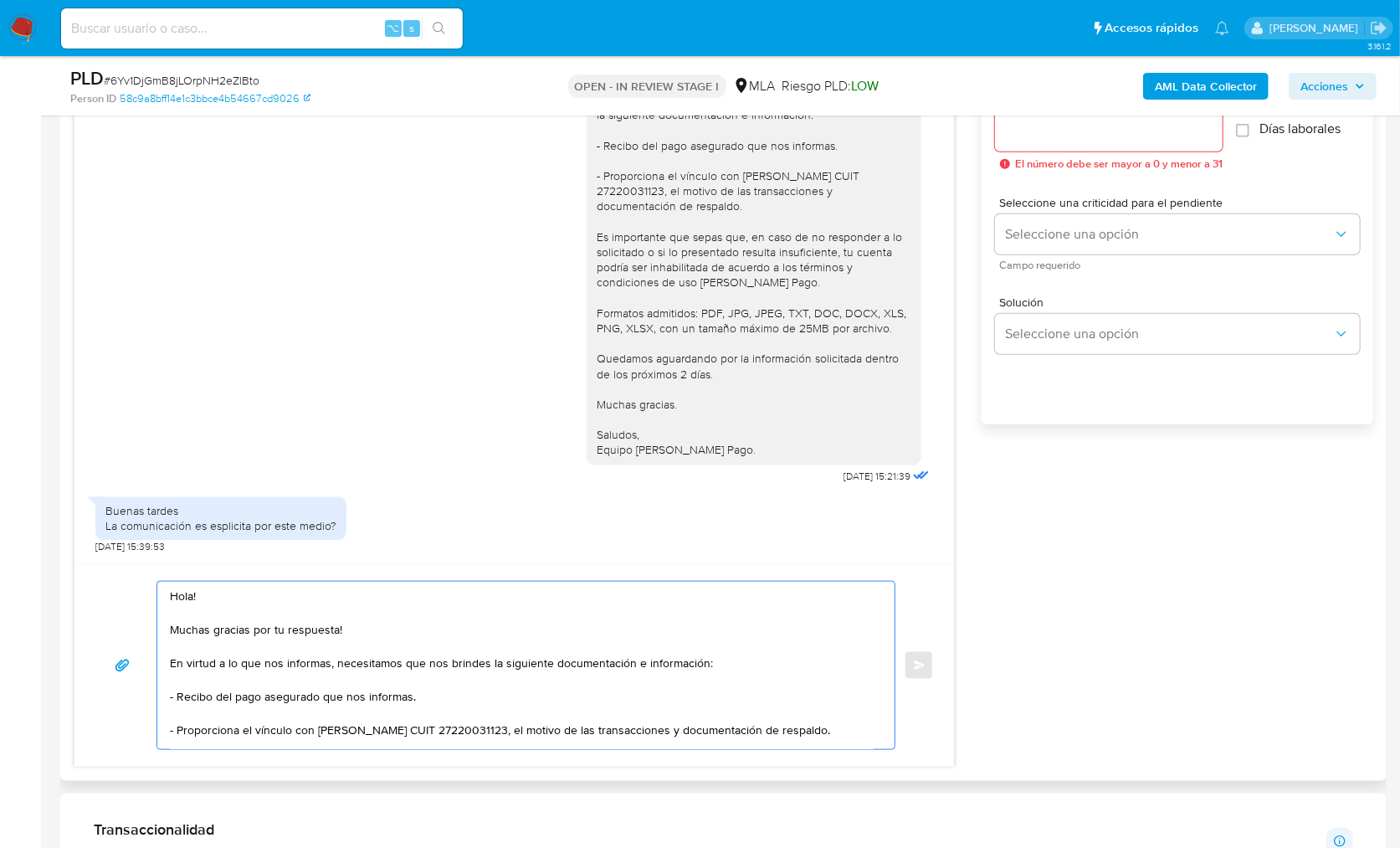
click at [216, 590] on textarea "Hola! Muchas gracias por tu respuesta! En virtud a lo que nos informas, necesit…" at bounding box center [521, 666] width 704 height 168
drag, startPoint x: 660, startPoint y: 651, endPoint x: 694, endPoint y: 630, distance: 40.0
click at [694, 630] on textarea "Hola! Sí, te pedimos por favor que nos remitas por este medio la información y/…" at bounding box center [521, 666] width 704 height 168
drag, startPoint x: 716, startPoint y: 660, endPoint x: 170, endPoint y: 661, distance: 546.0
click at [170, 661] on textarea "Hola! Sí, te pedimos por favor que nos remitas por este medio la información y/…" at bounding box center [521, 666] width 704 height 168
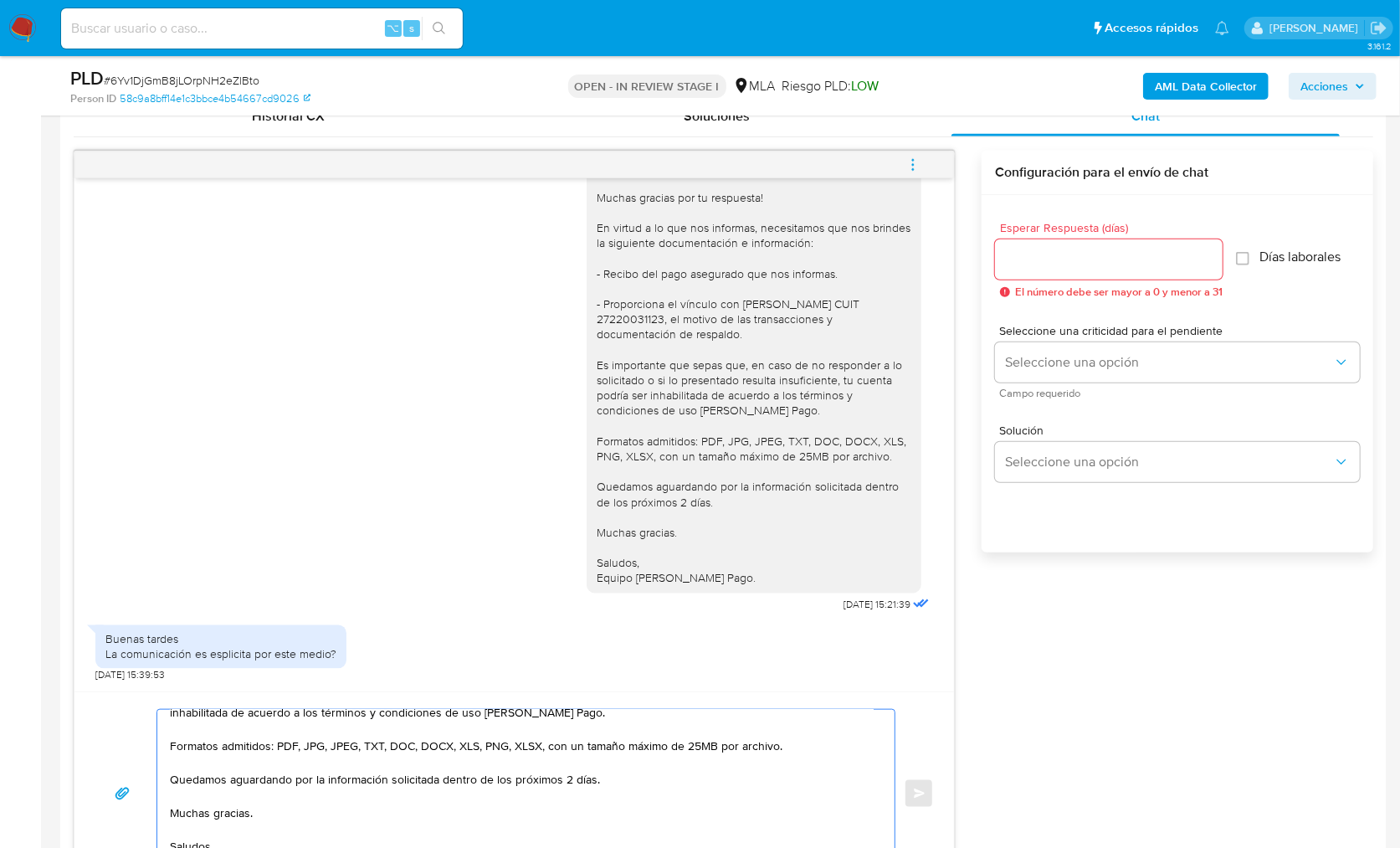
scroll to position [601, 0]
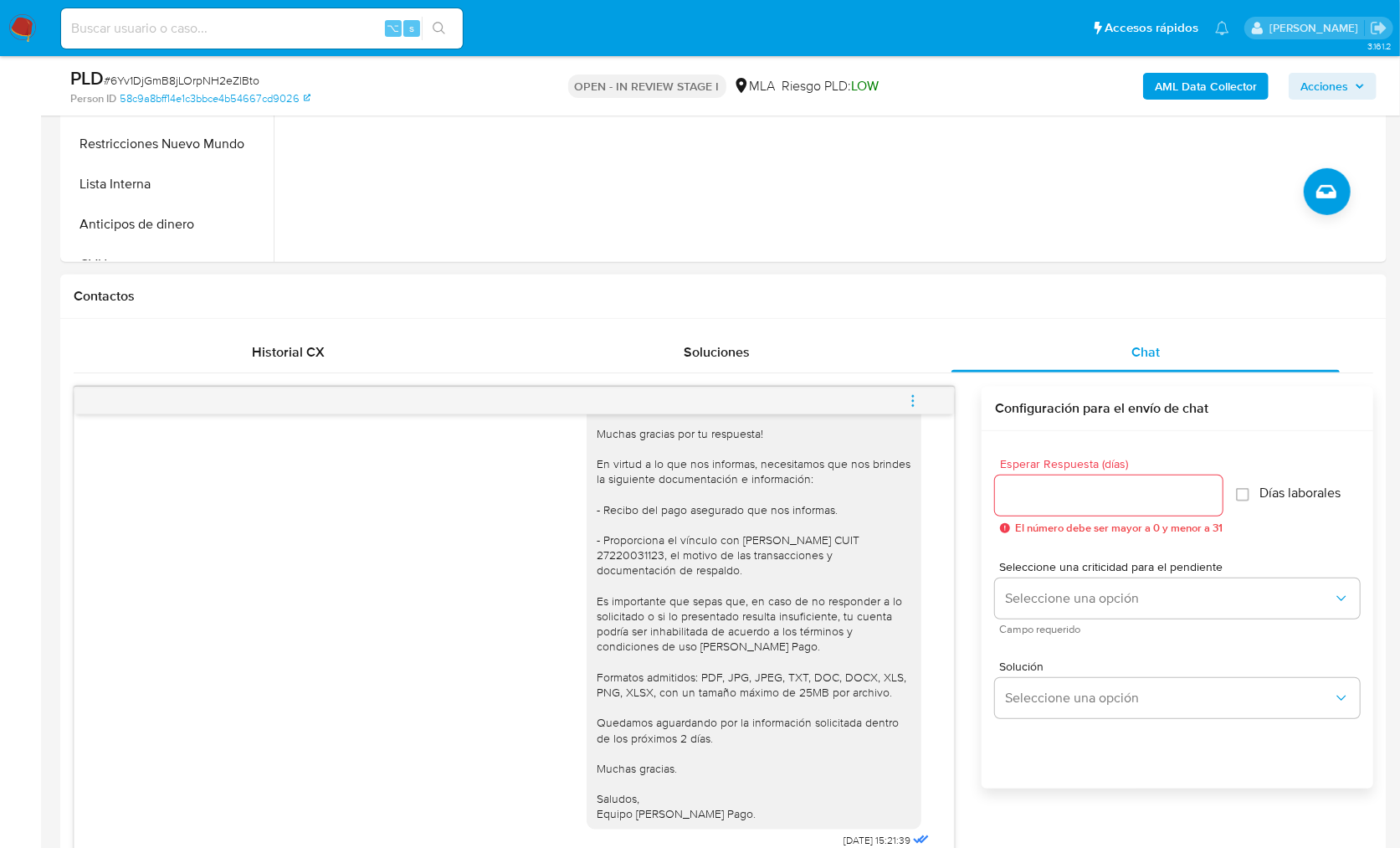
type textarea "Hola! Sí, te pedimos por favor que nos remitas por este medio la información y/…"
click at [1036, 489] on input "Esperar Respuesta (días)" at bounding box center [1109, 496] width 227 height 22
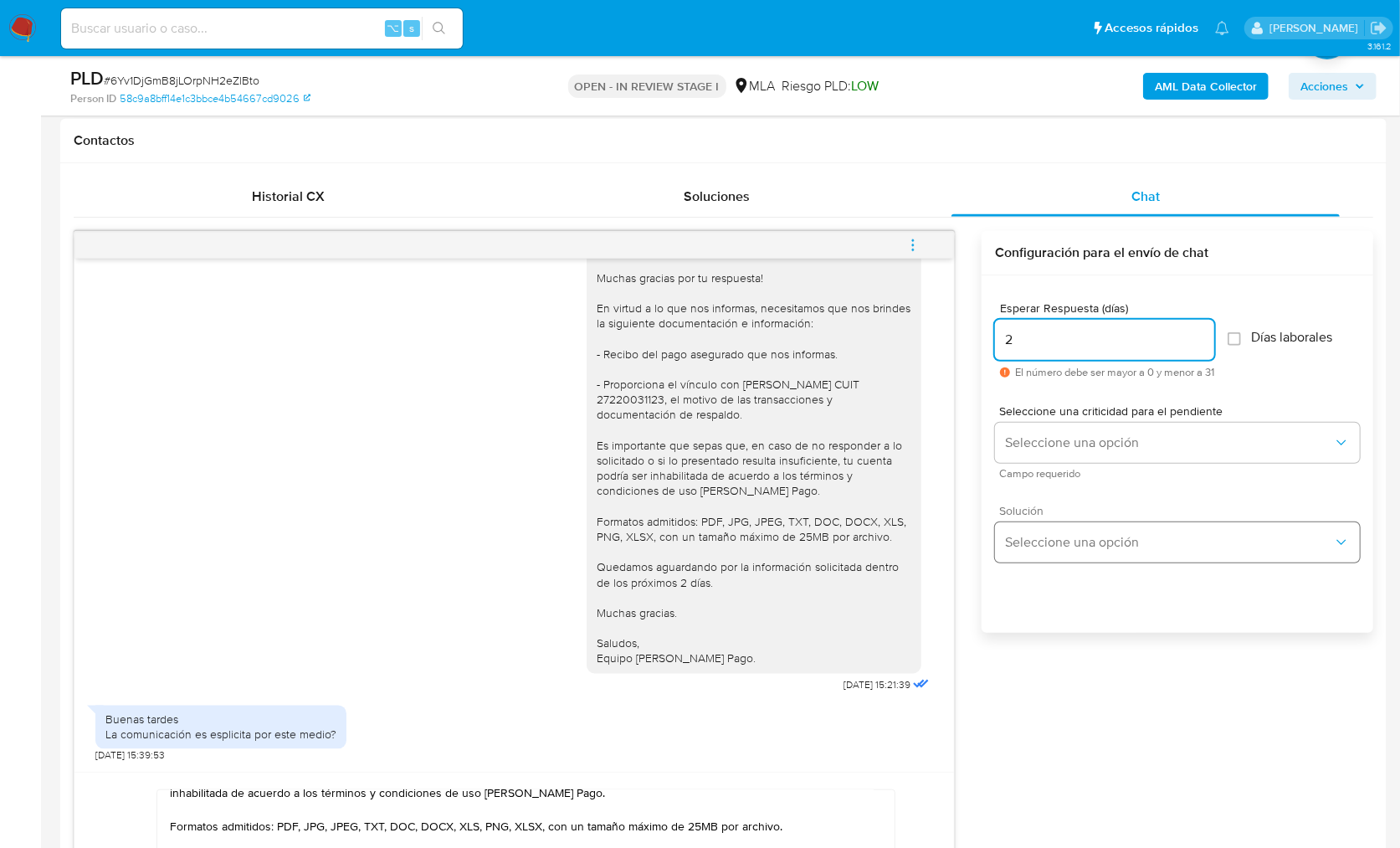
scroll to position [758, 0]
type input "2"
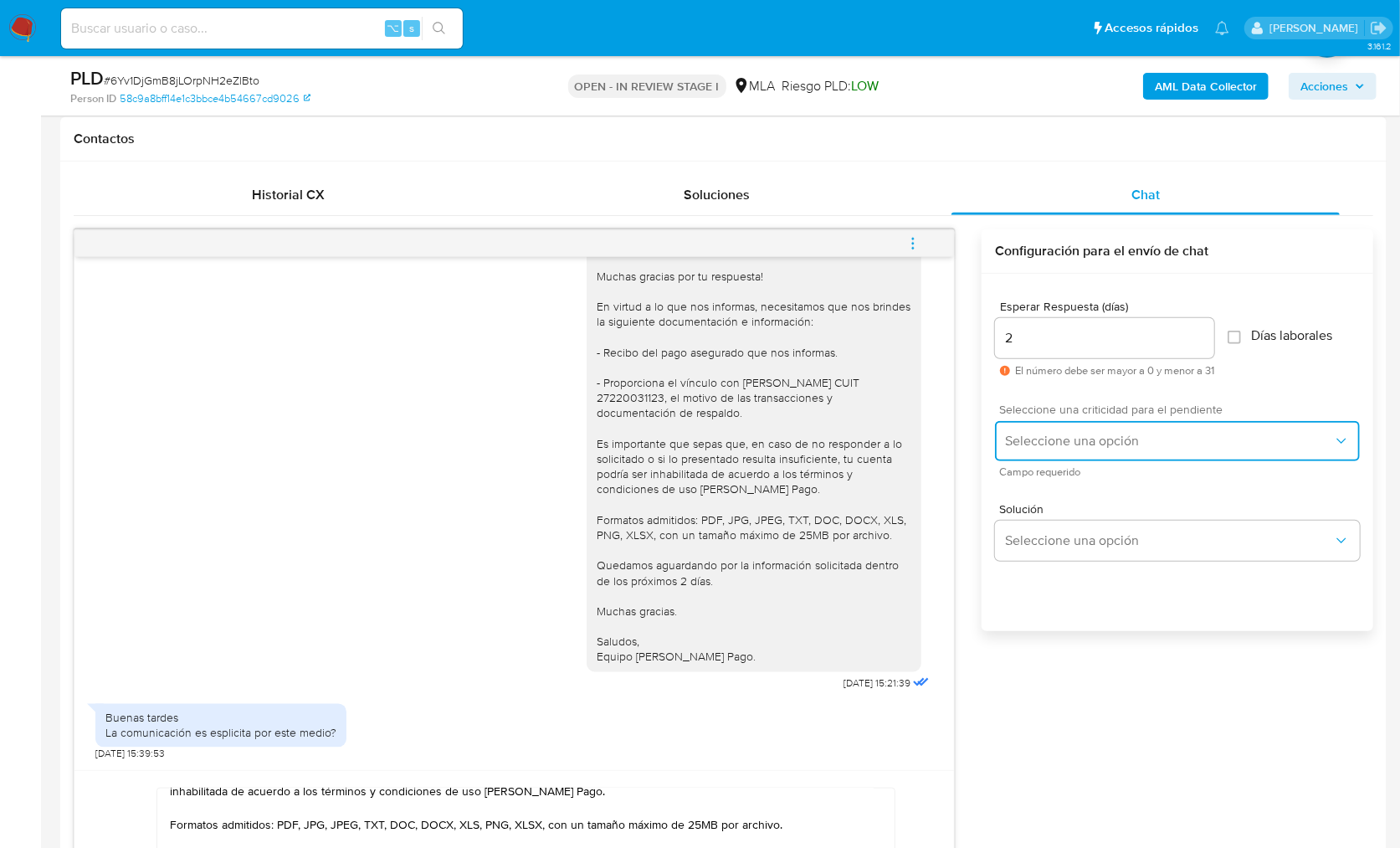
click at [1067, 446] on span "Seleccione una opción" at bounding box center [1169, 441] width 328 height 17
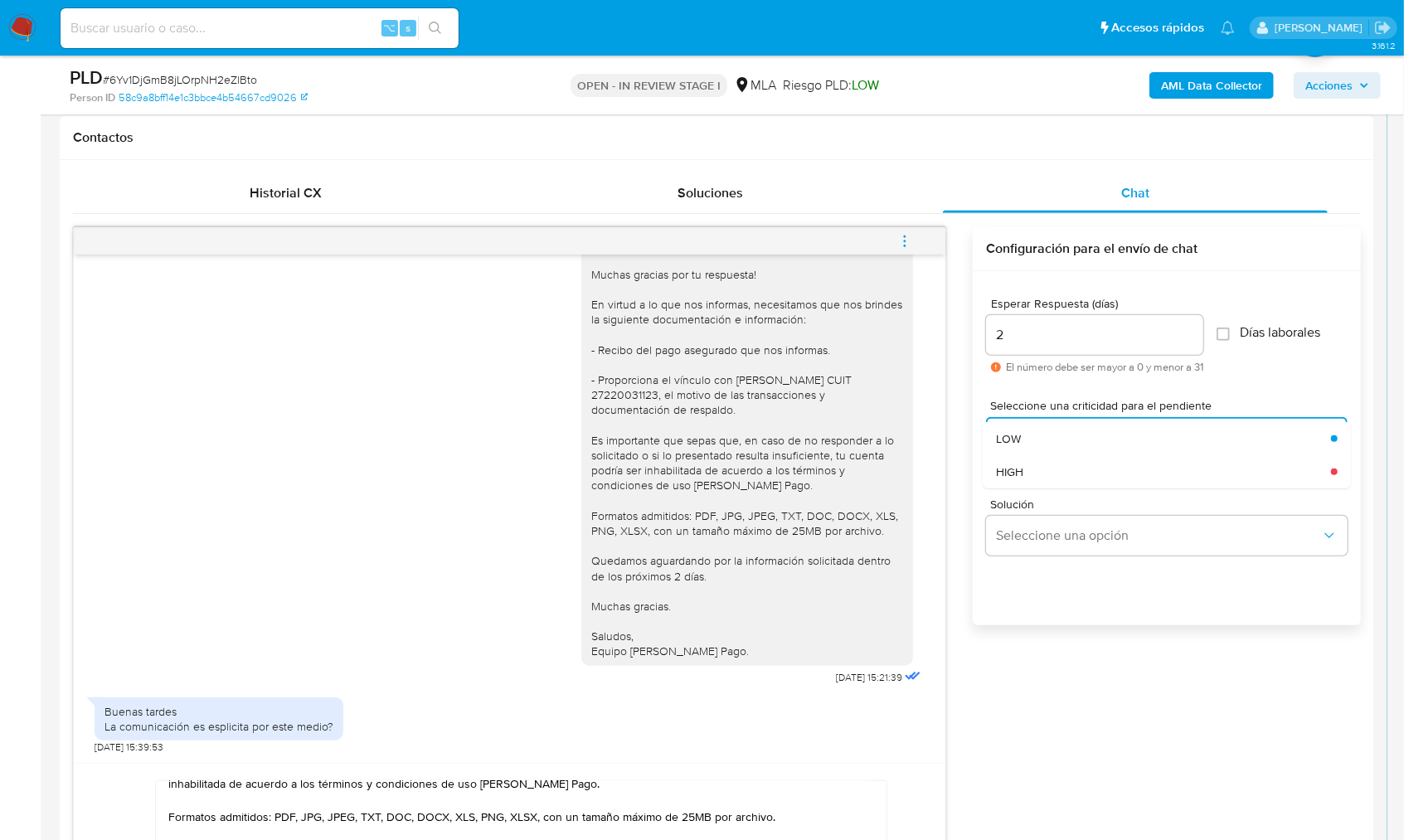
click at [1046, 479] on div "HIGH" at bounding box center [1163, 471] width 335 height 34
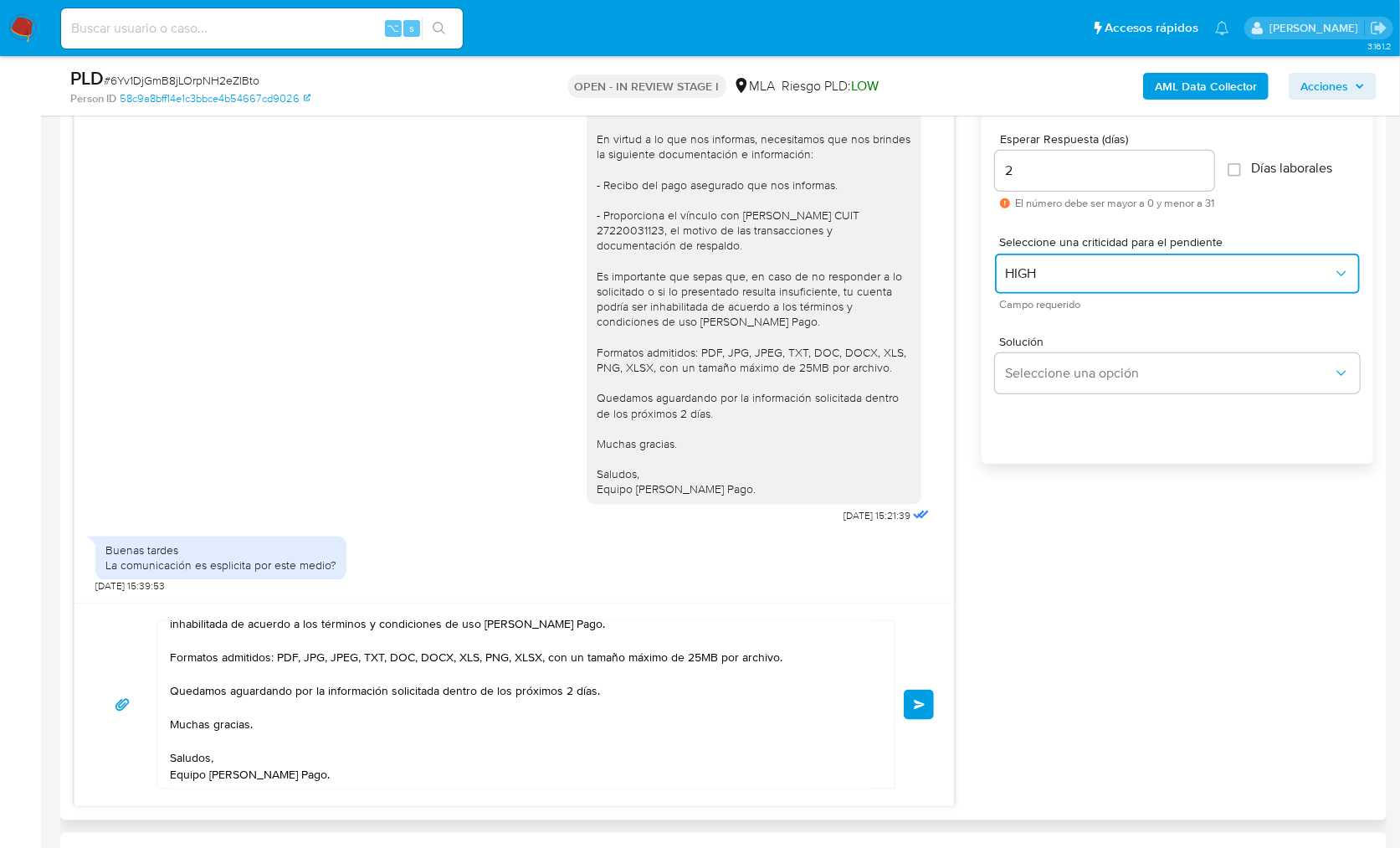
scroll to position [936, 0]
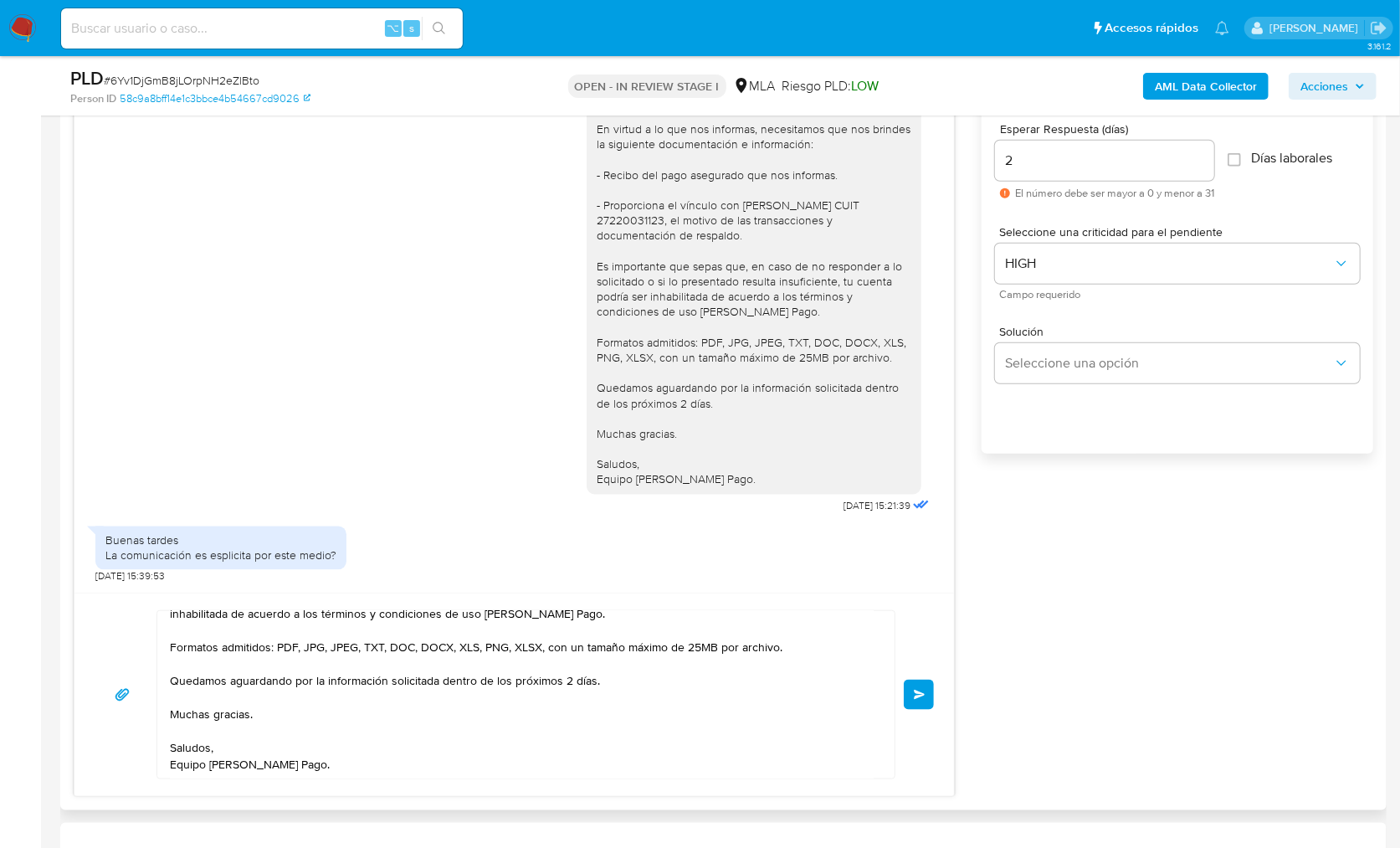
click at [917, 690] on span "Enviar" at bounding box center [919, 694] width 12 height 10
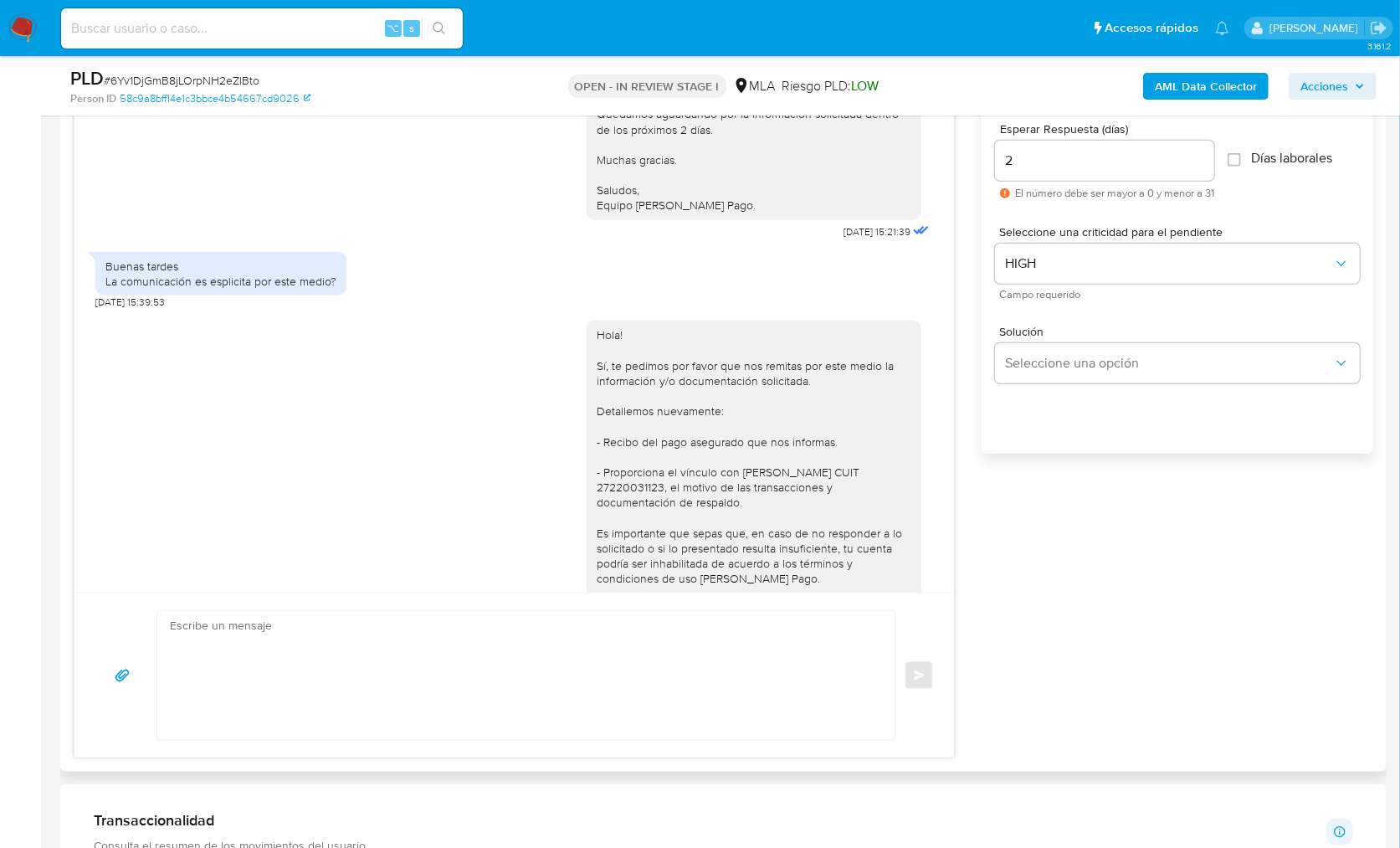
scroll to position [2298, 0]
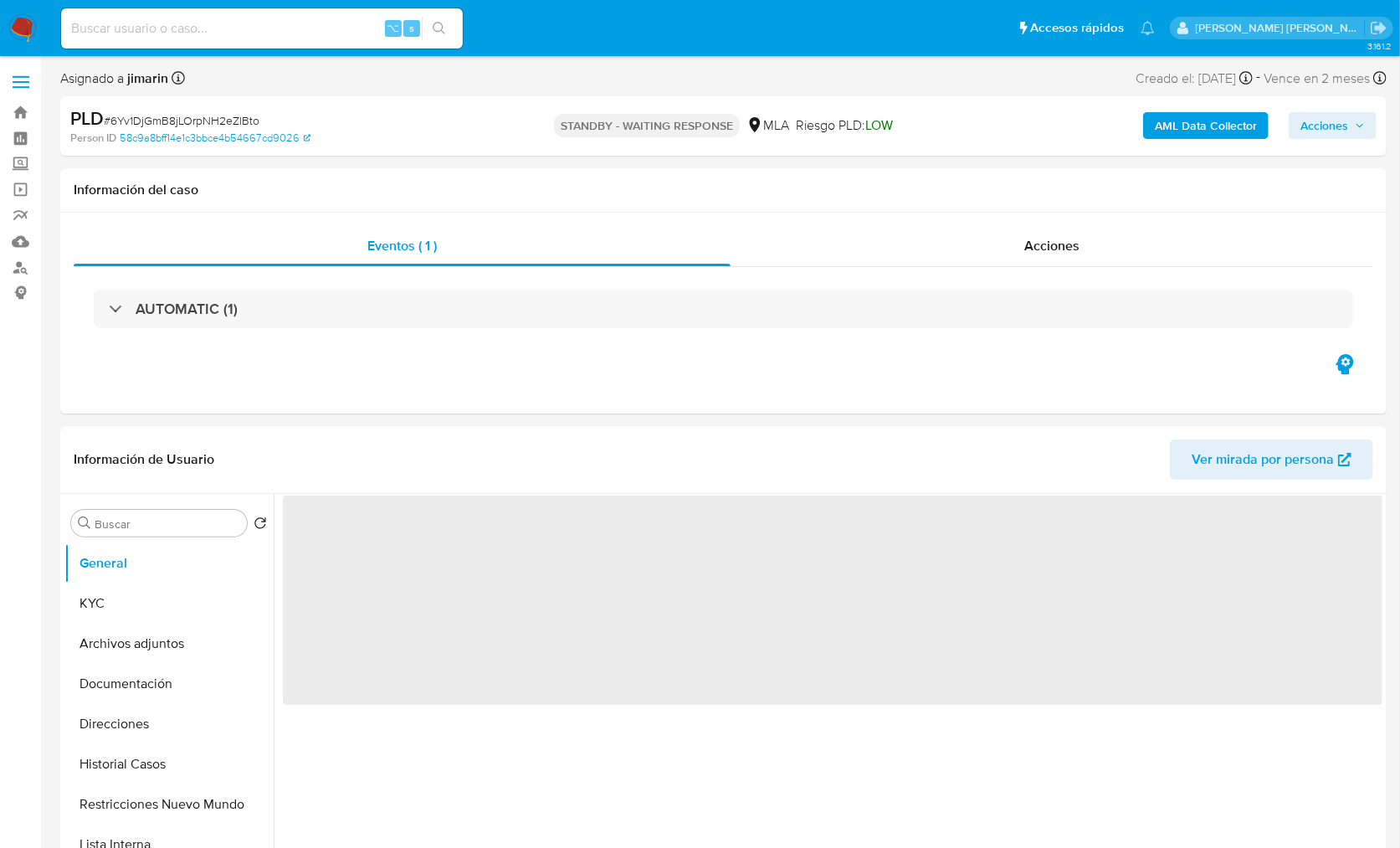
select select "10"
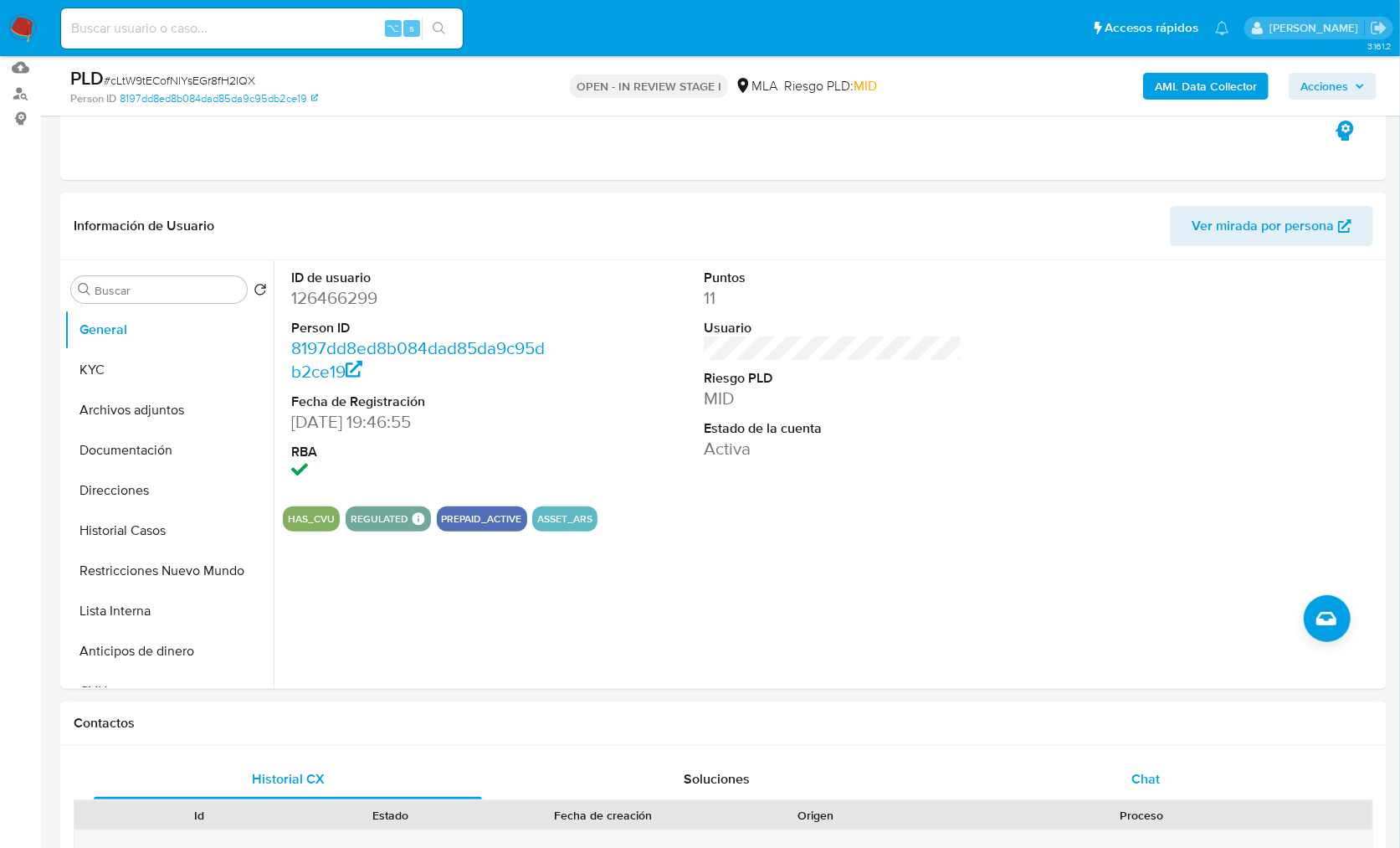
click at [1157, 789] on div "Chat" at bounding box center [1145, 779] width 388 height 40
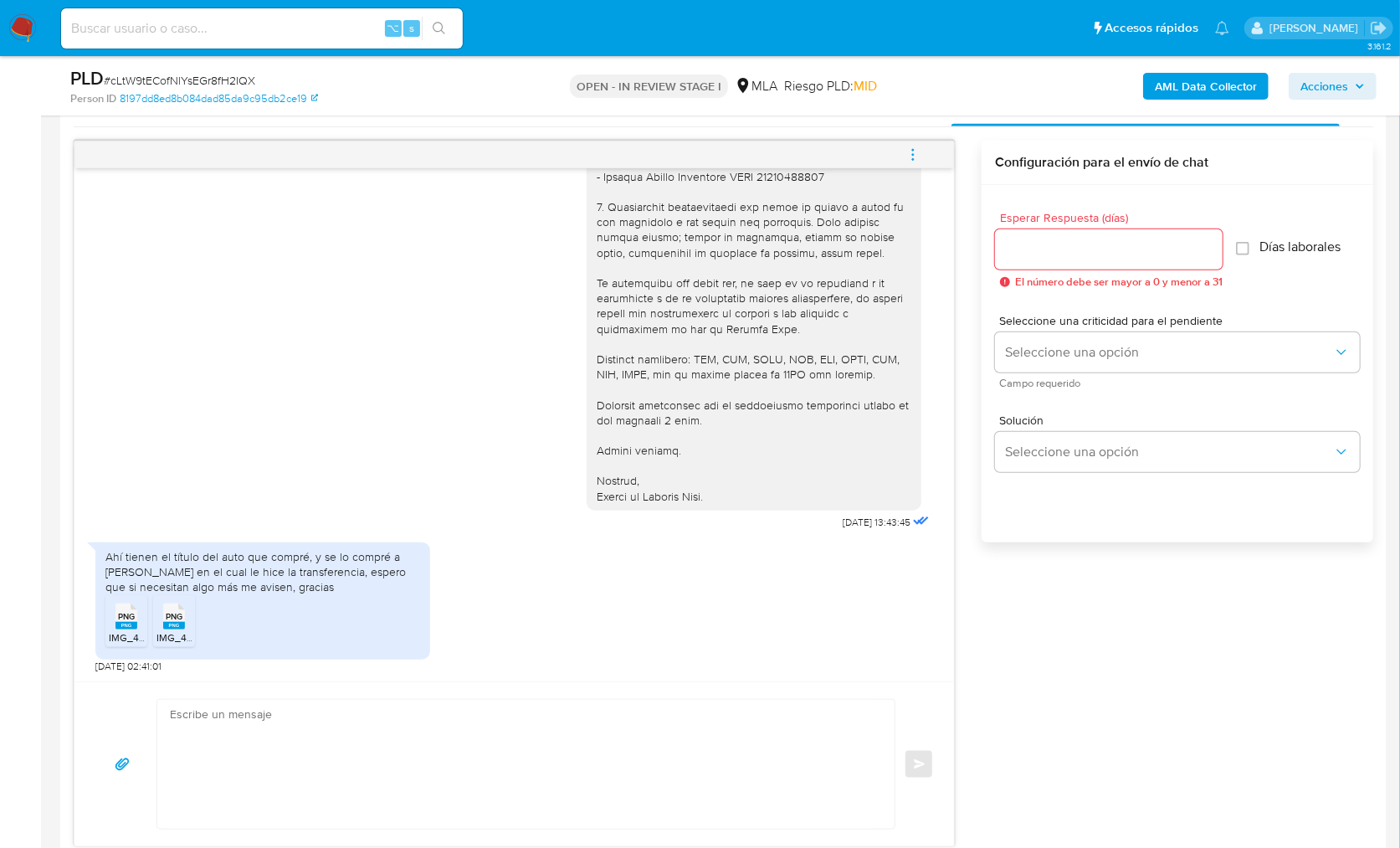
scroll to position [852, 0]
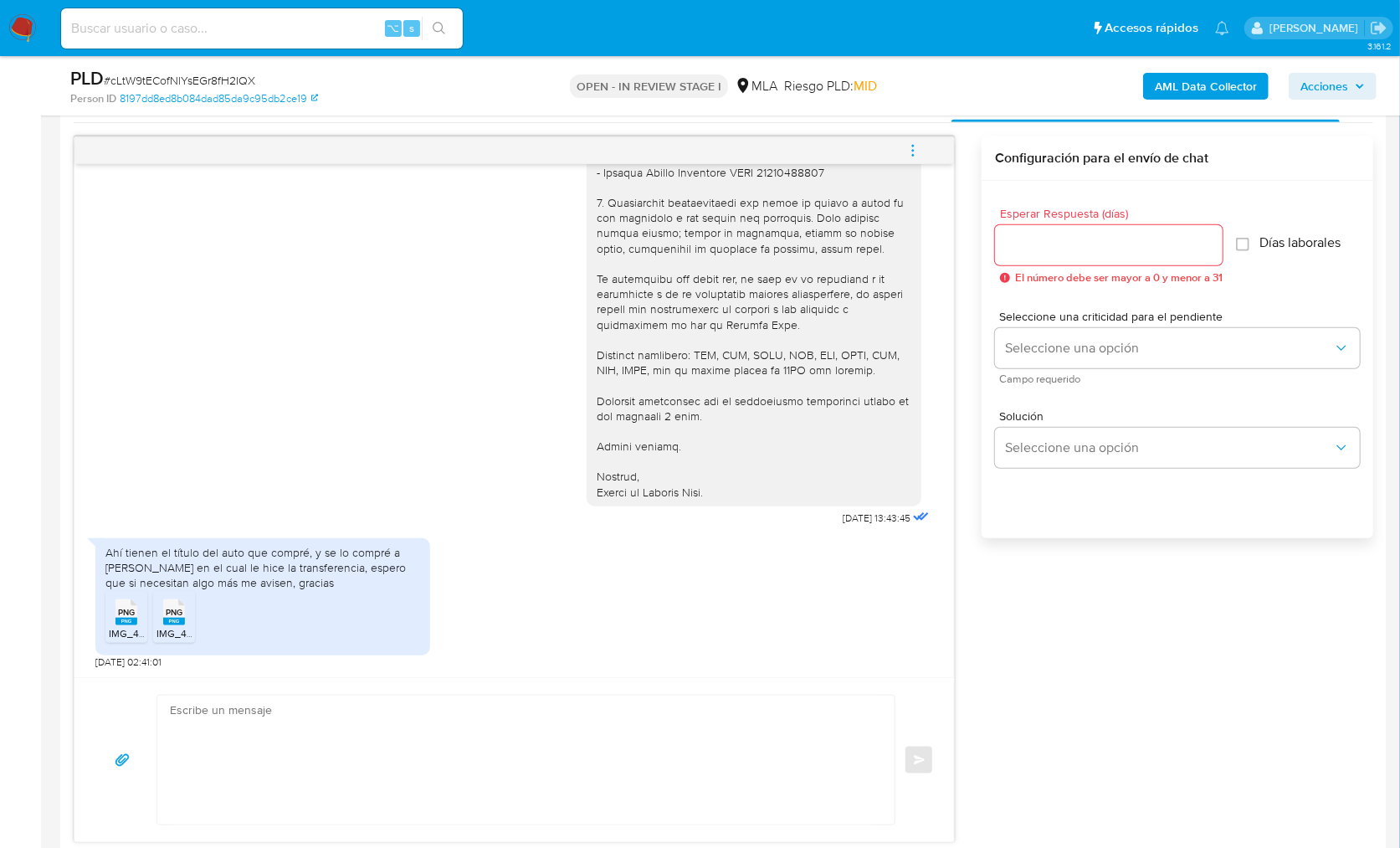
click at [115, 610] on icon "PNG" at bounding box center [126, 612] width 22 height 29
click at [188, 610] on div "PNG PNG" at bounding box center [174, 611] width 35 height 33
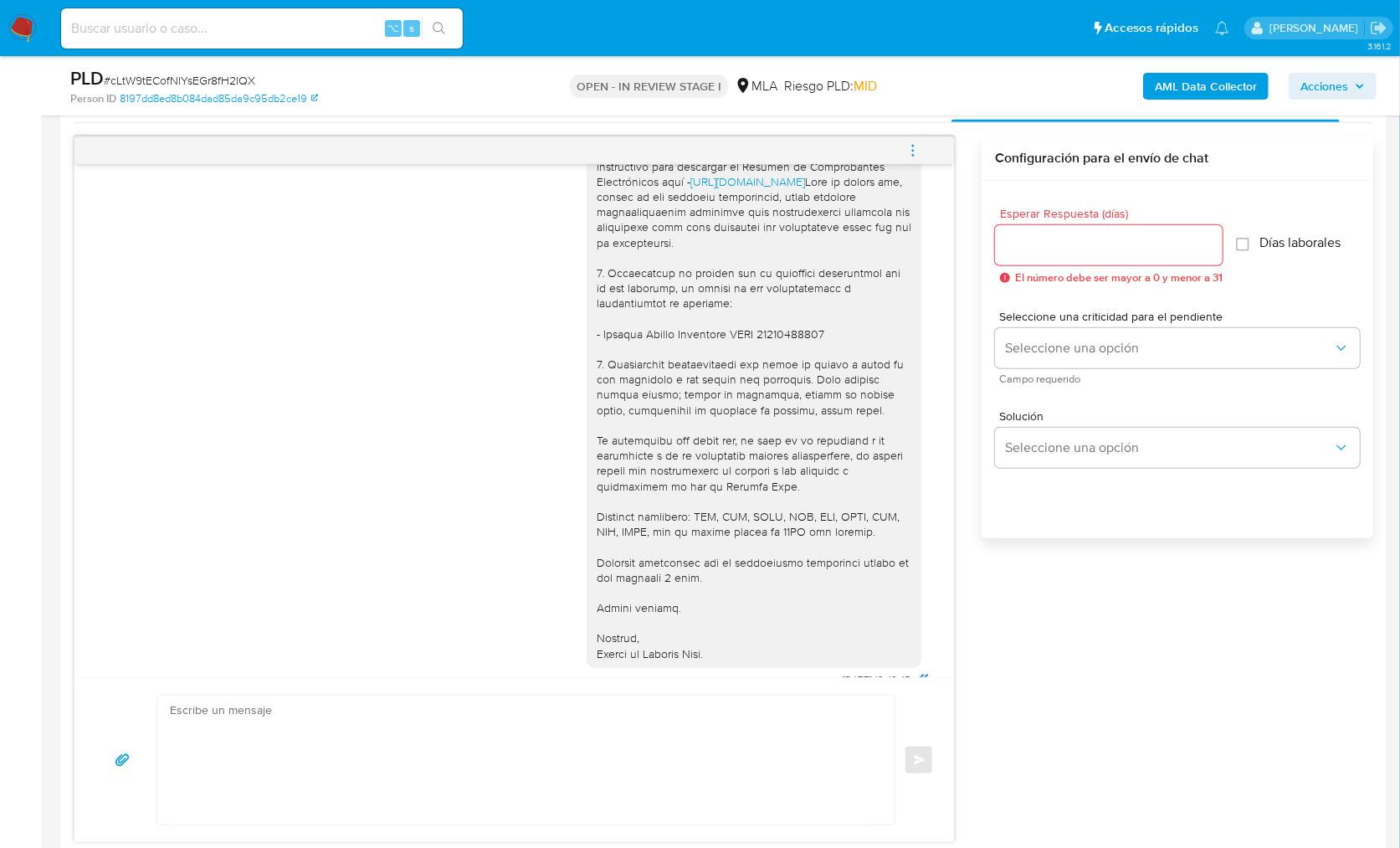
scroll to position [1435, 0]
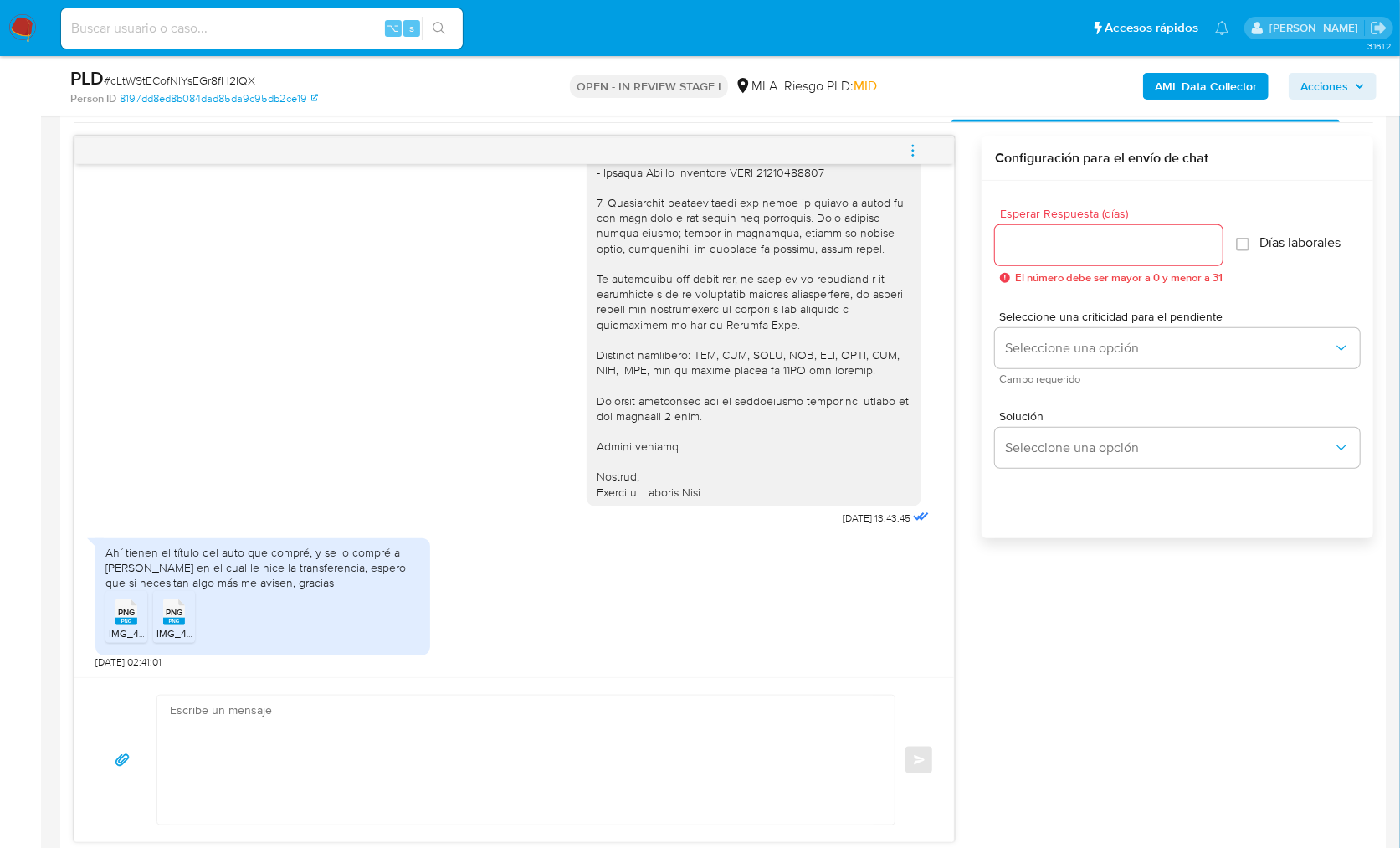
click at [483, 718] on textarea at bounding box center [521, 760] width 704 height 129
click at [433, 740] on textarea at bounding box center [521, 760] width 704 height 129
